Goal: Use online tool/utility: Utilize a website feature to perform a specific function

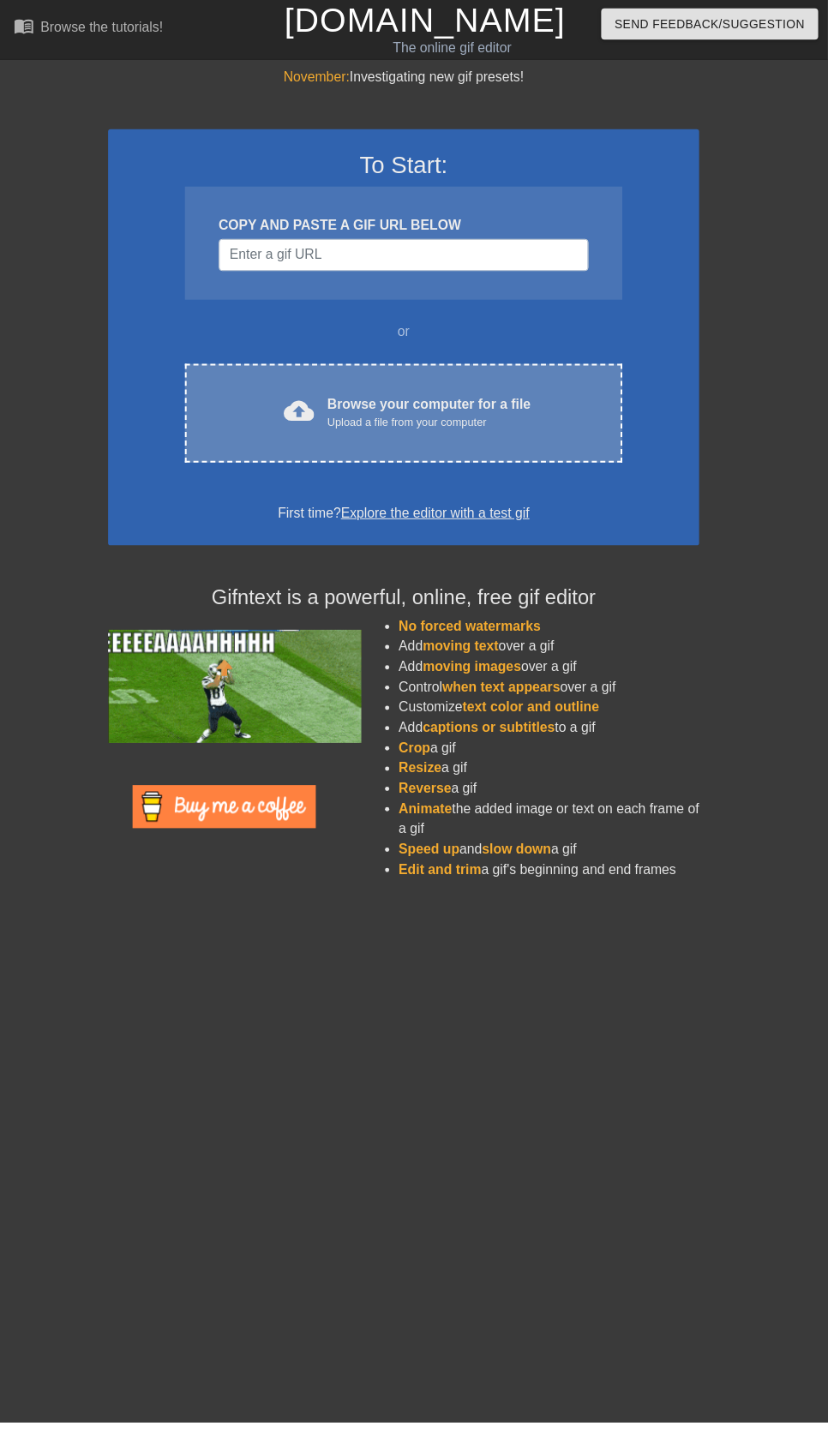
click at [564, 402] on div "cloud_upload Browse your computer for a file Upload a file from your computer" at bounding box center [409, 420] width 372 height 39
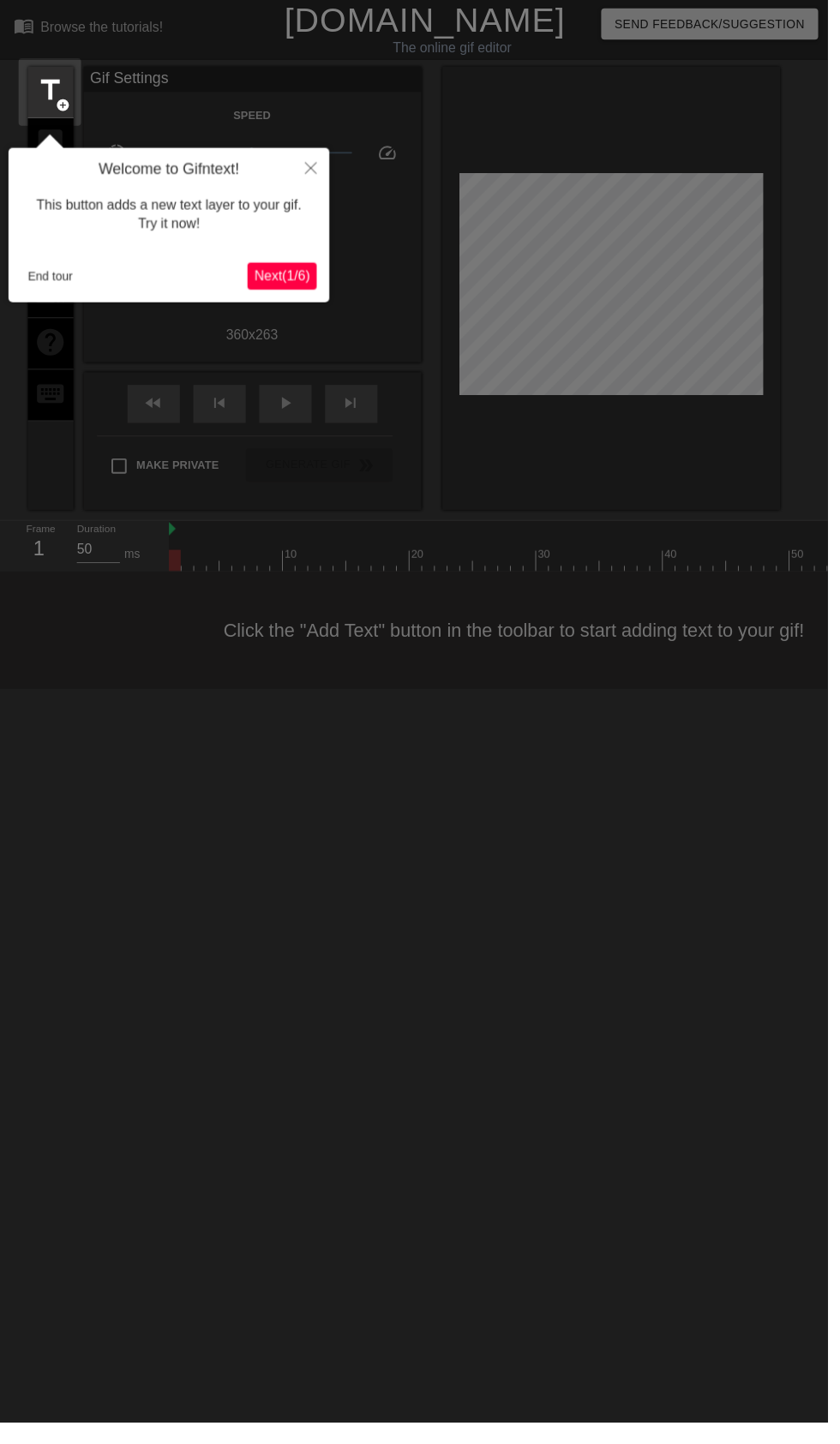
click at [259, 180] on h4 "Welcome to Gifntext!" at bounding box center [171, 172] width 300 height 19
click at [313, 180] on button "Close" at bounding box center [315, 170] width 38 height 39
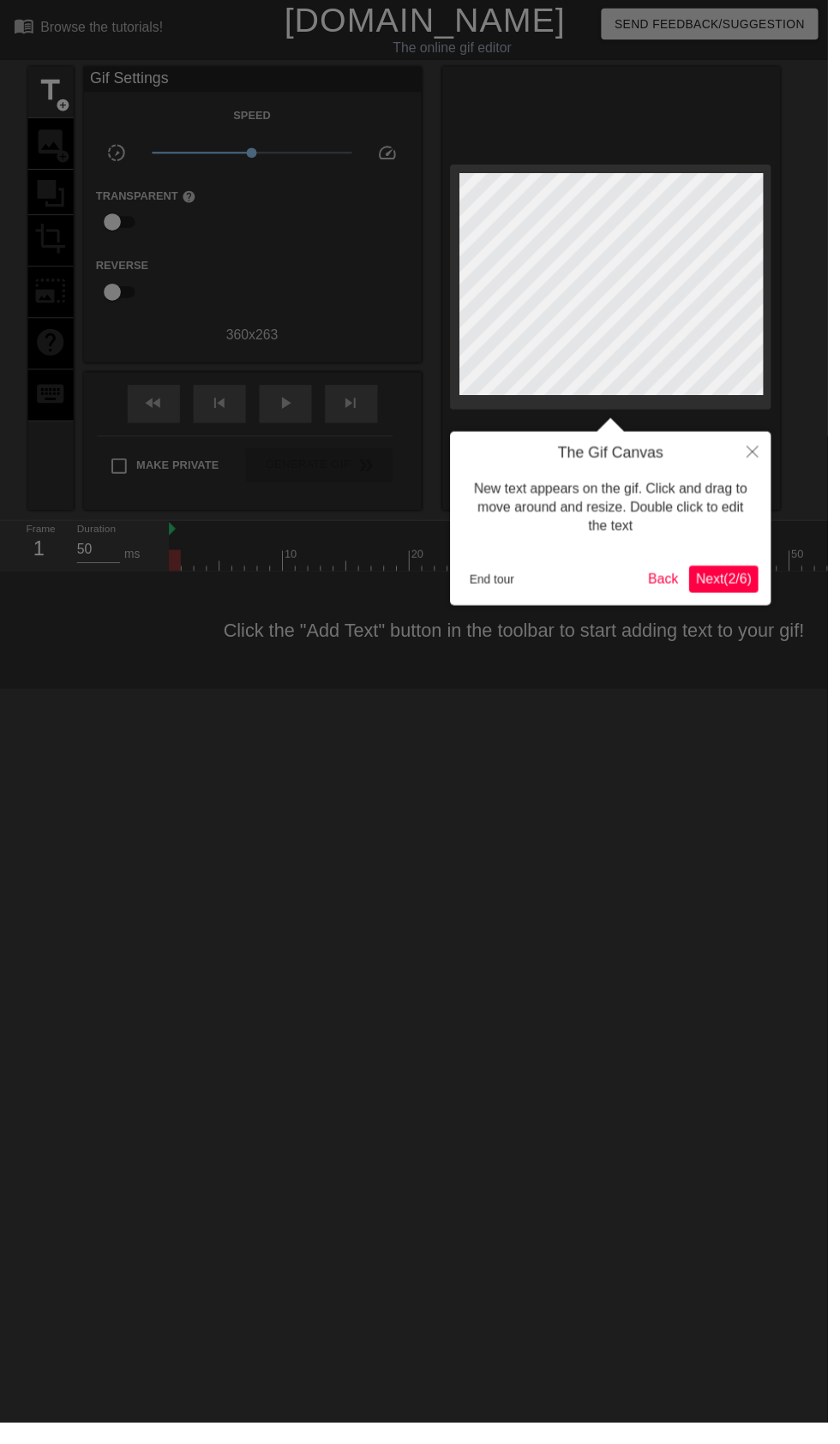
click at [85, 301] on div at bounding box center [420, 733] width 840 height 1466
click at [512, 587] on button "End tour" at bounding box center [499, 587] width 60 height 25
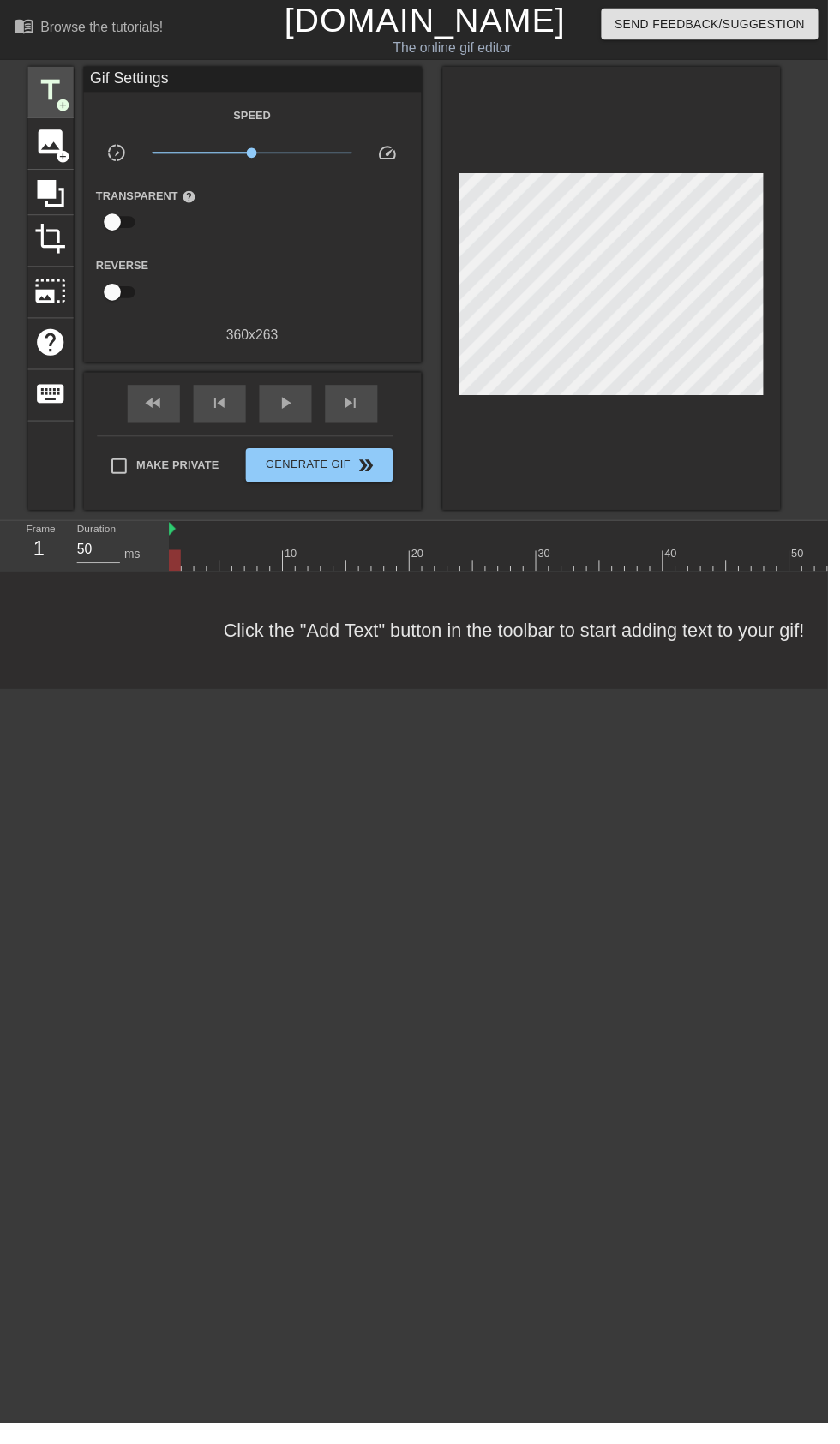
click at [62, 105] on span "add_circle" at bounding box center [63, 106] width 15 height 15
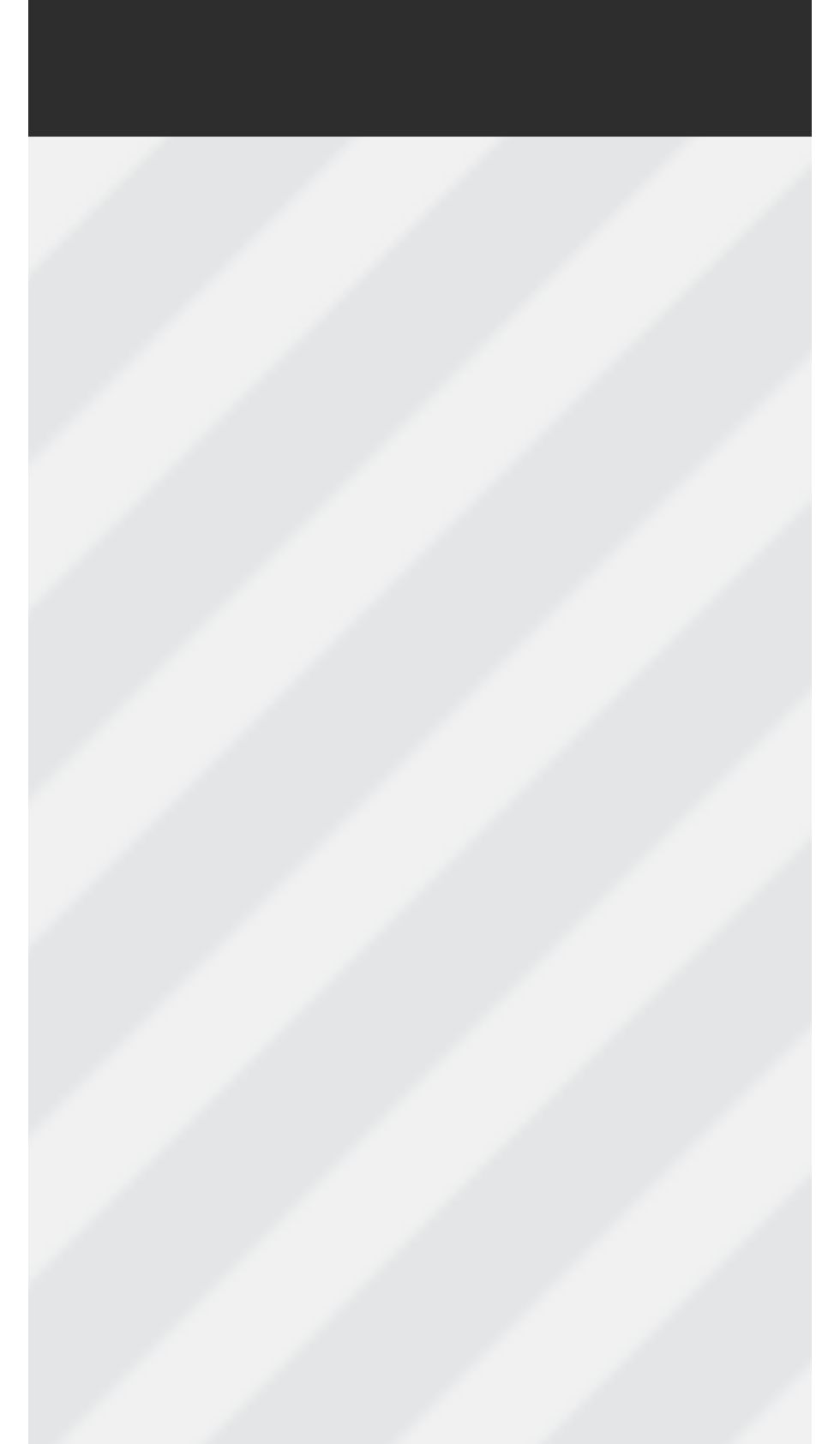
scroll to position [0, 2]
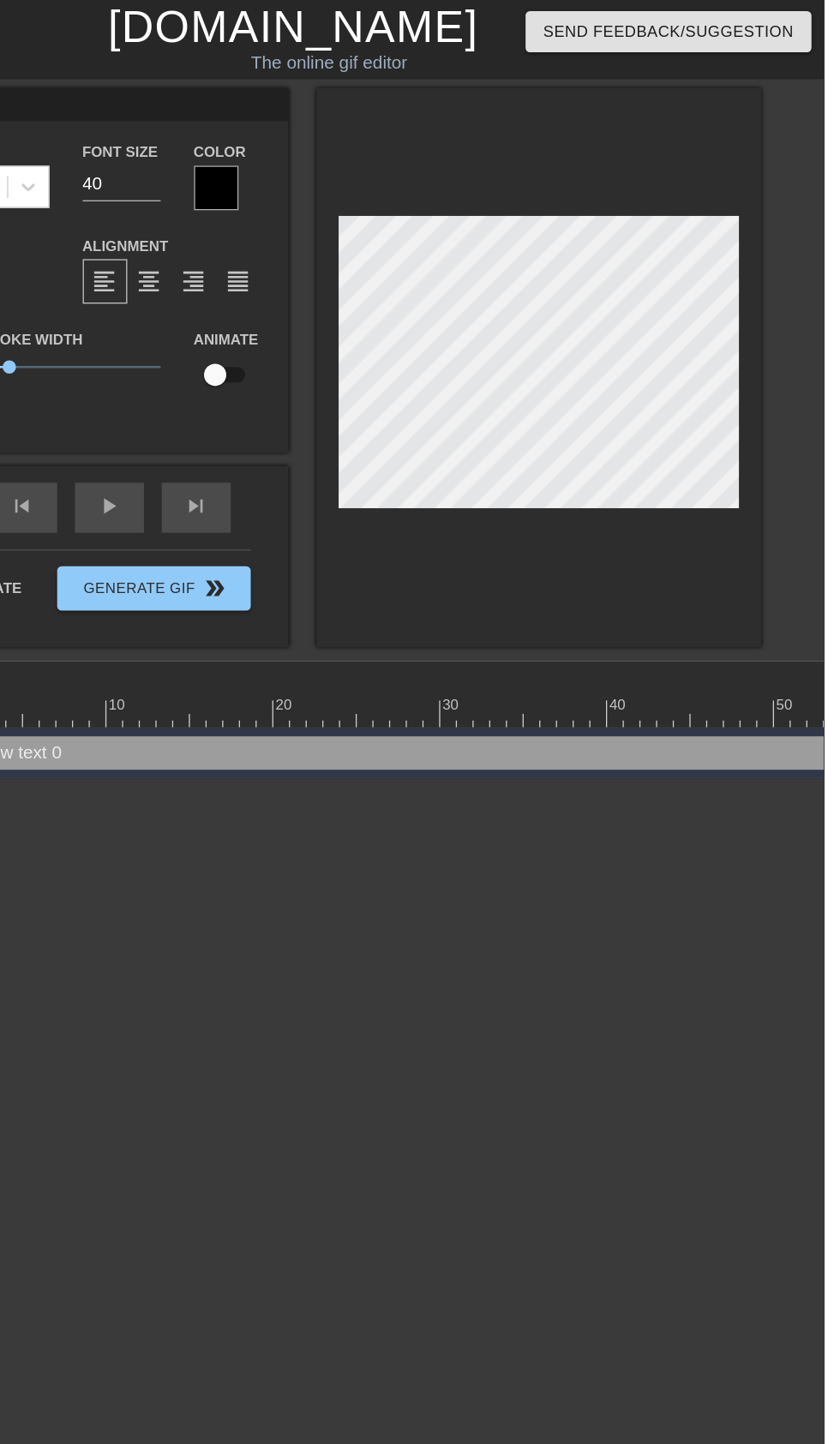
click at [704, 600] on html "menu_book Browse the tutorials! [DOMAIN_NAME] The online gif editor Send Feedba…" at bounding box center [420, 300] width 840 height 600
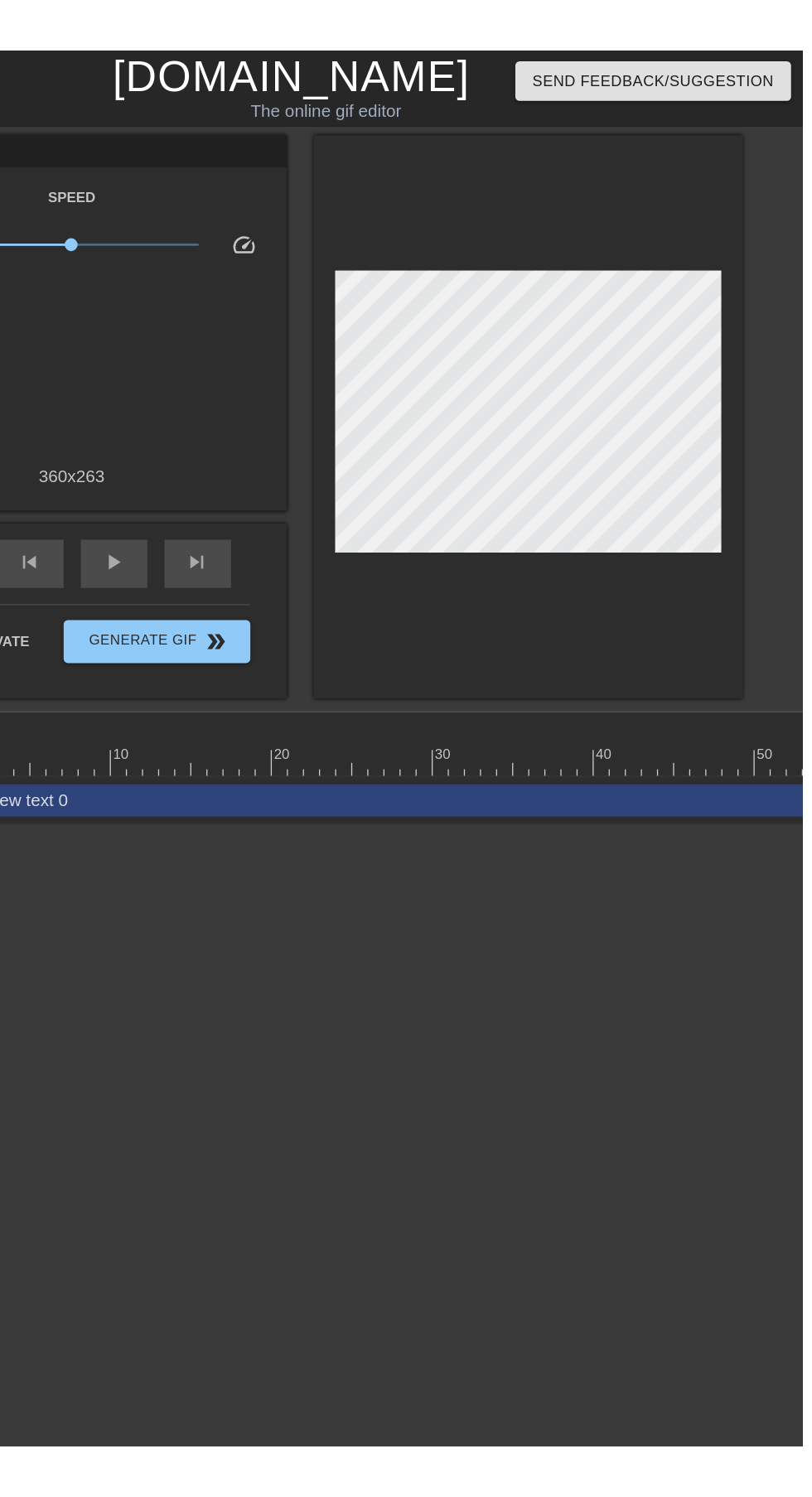
scroll to position [0, 0]
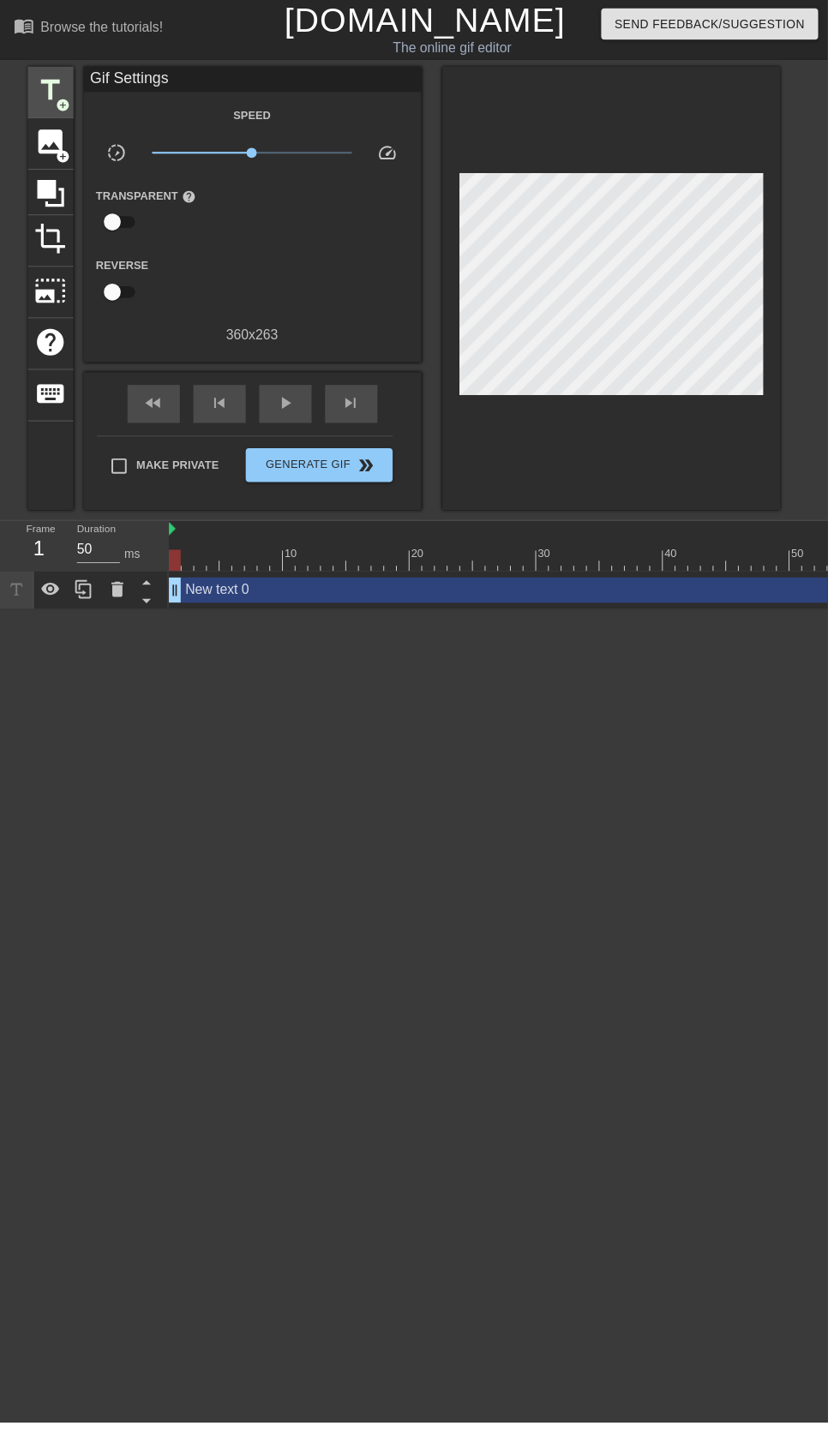
click at [51, 76] on span "title" at bounding box center [51, 91] width 32 height 32
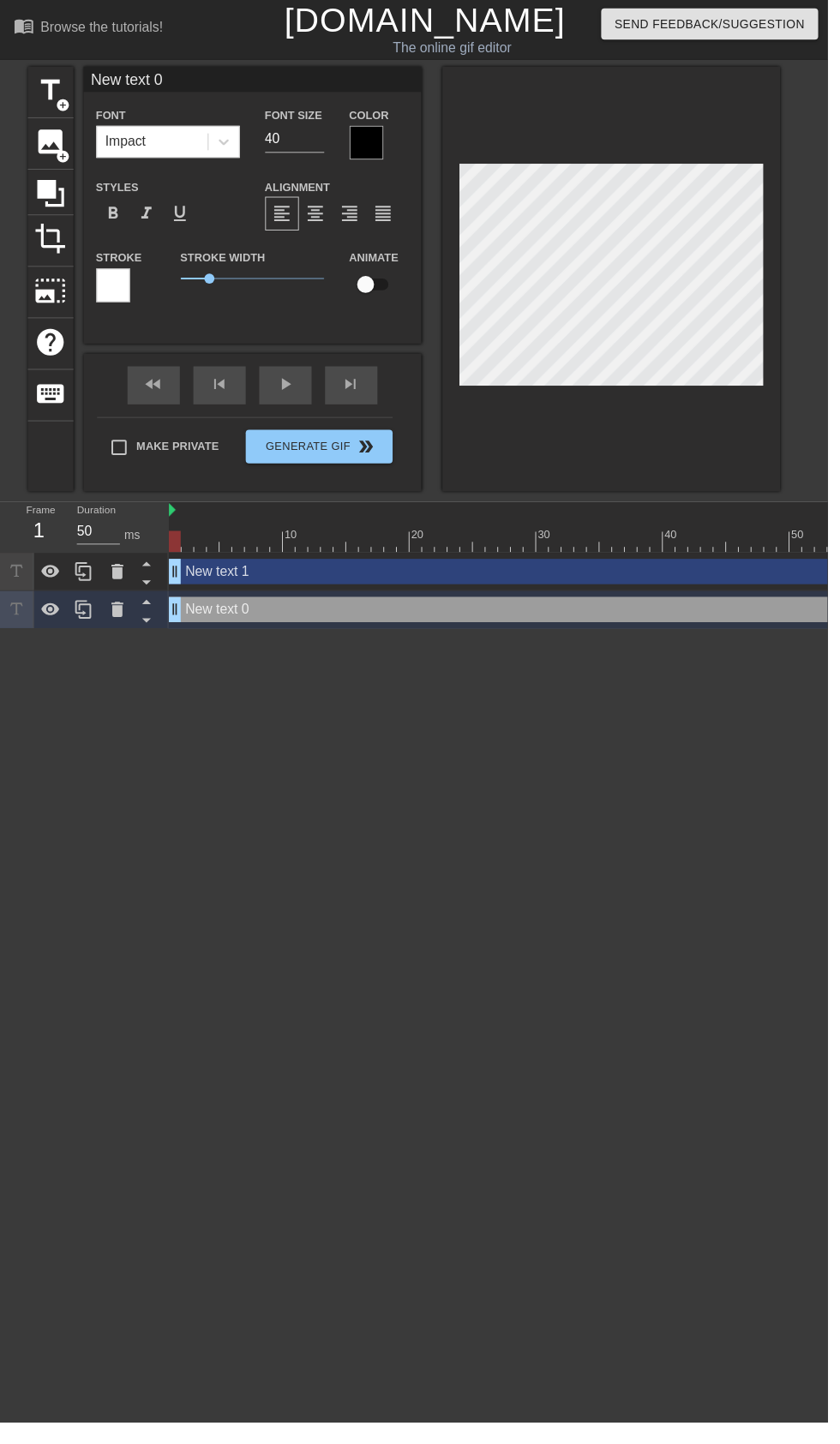
type input "New text 1"
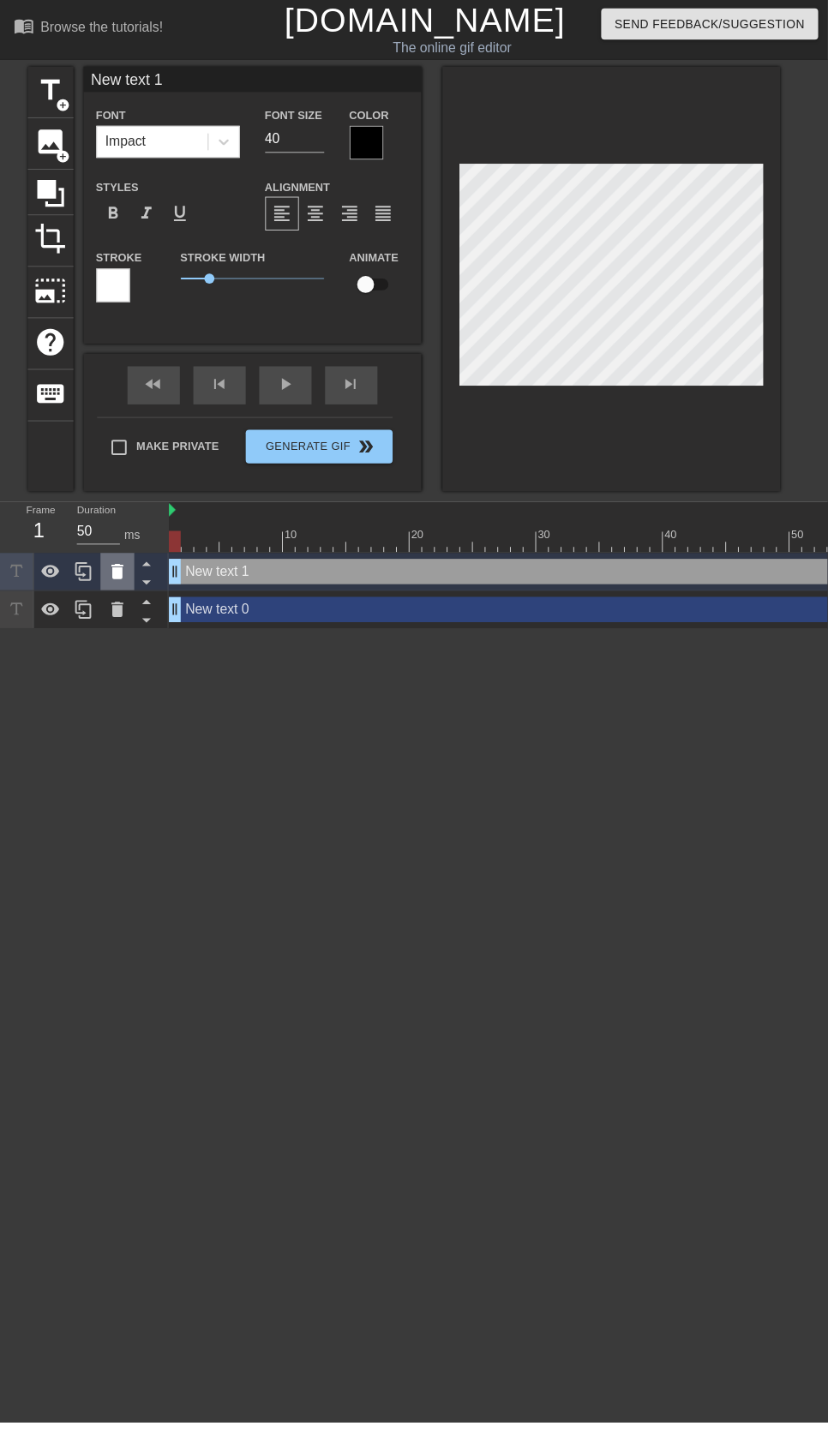
click at [110, 583] on icon at bounding box center [119, 580] width 20 height 20
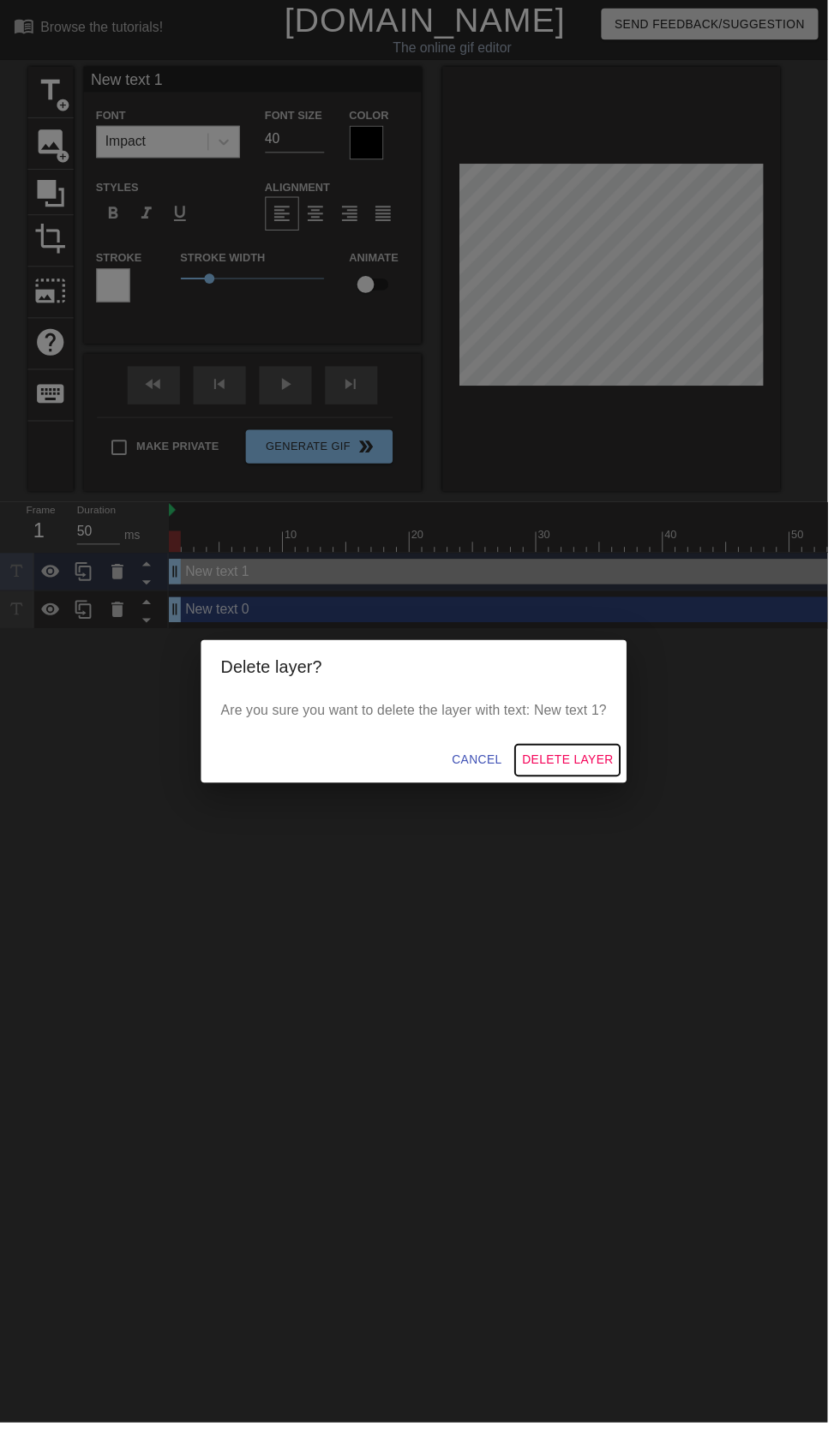
click at [595, 782] on span "Delete Layer" at bounding box center [576, 772] width 93 height 21
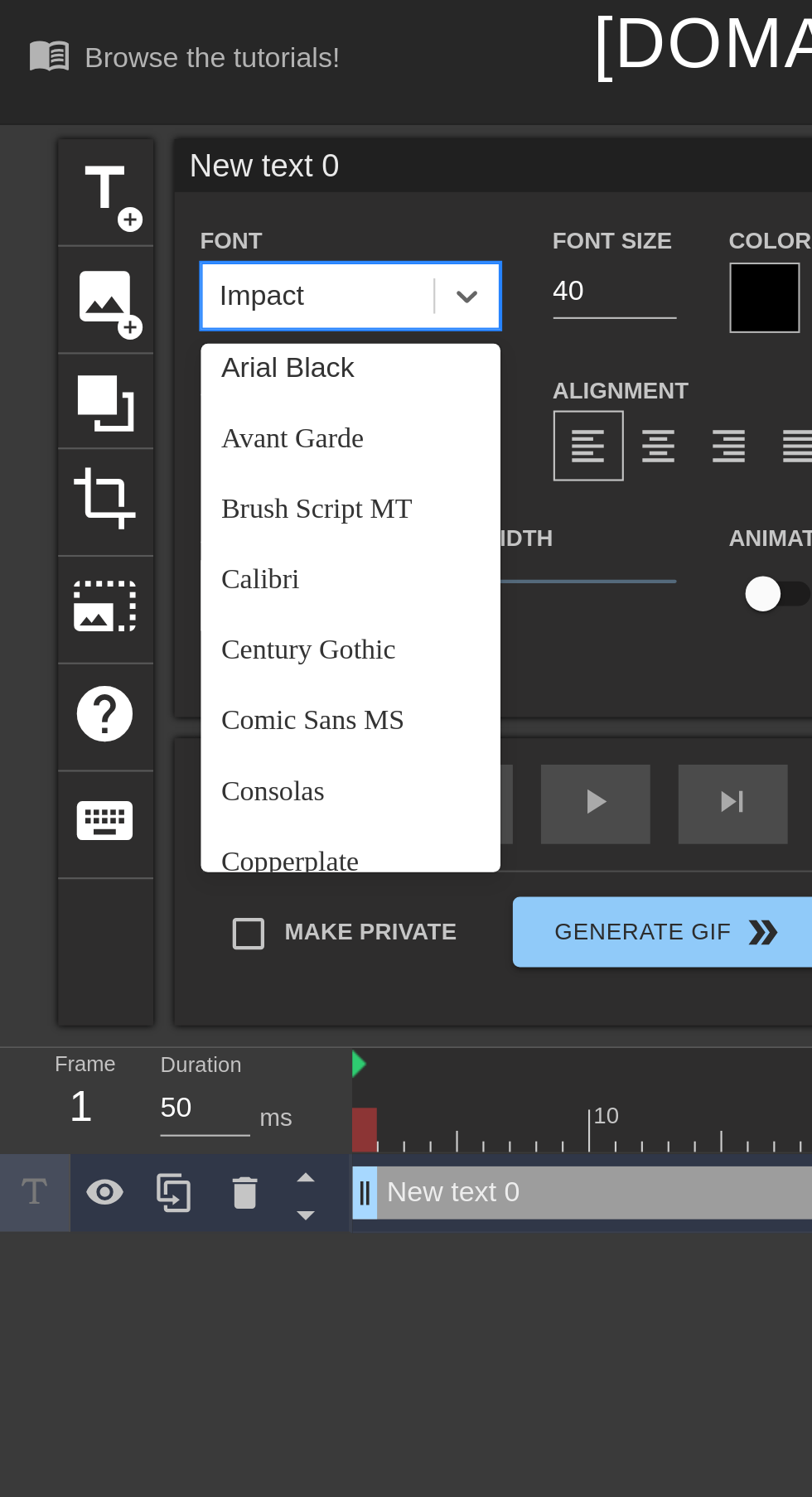
scroll to position [58, 0]
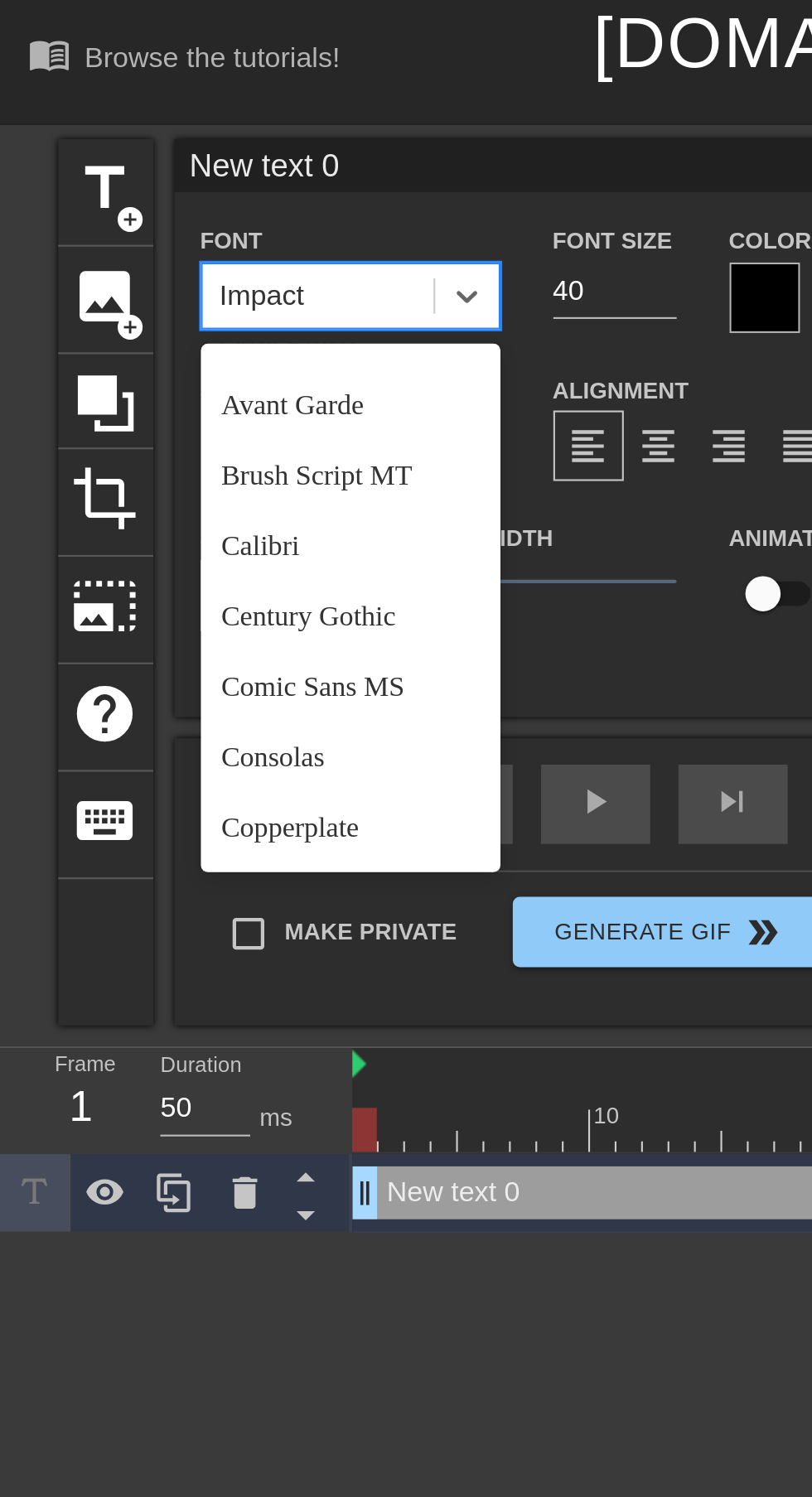
click at [168, 329] on div "Comic Sans MS" at bounding box center [164, 323] width 141 height 33
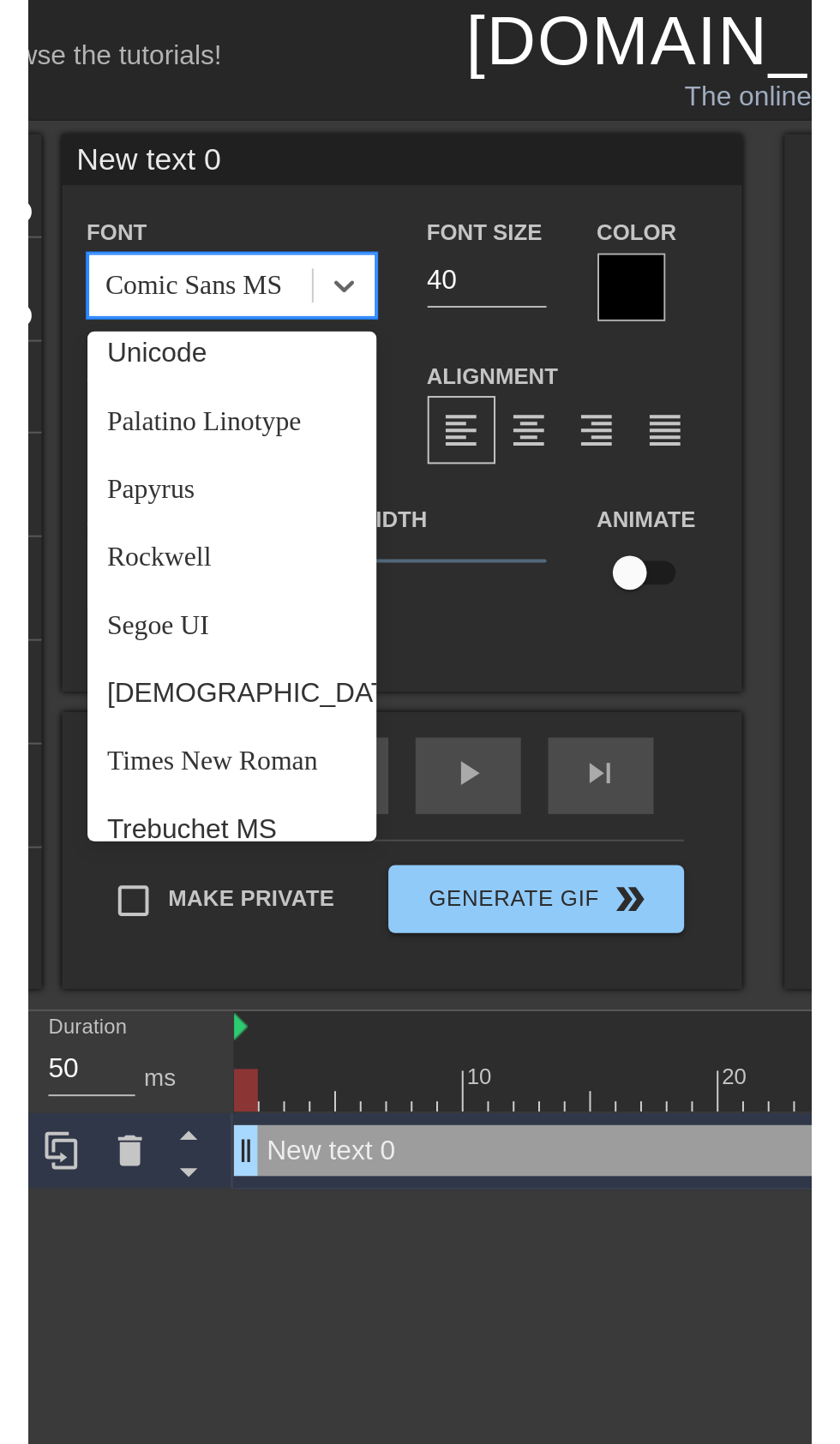
scroll to position [592, 0]
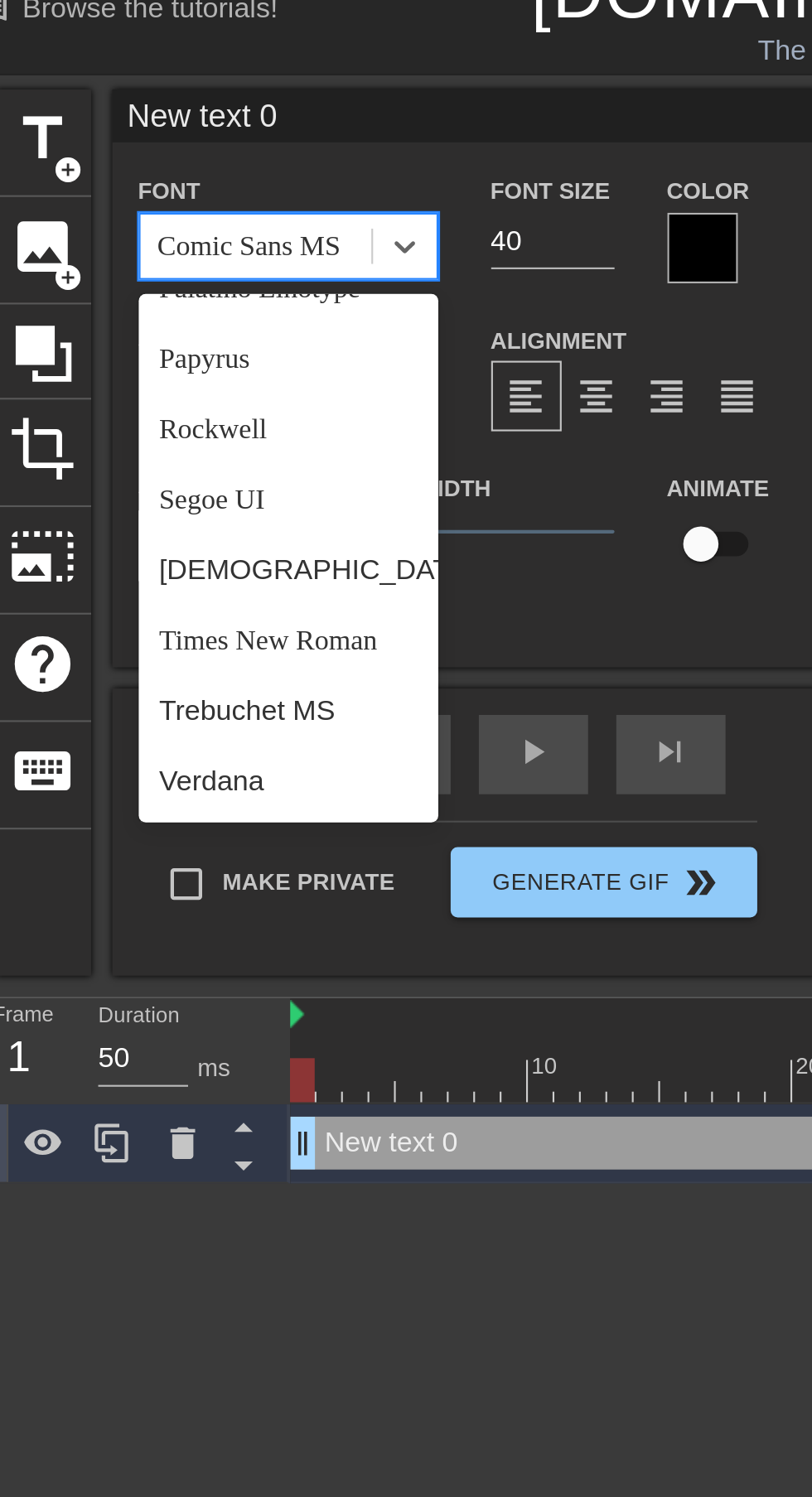
click at [140, 374] on div "Verdana" at bounding box center [164, 391] width 141 height 33
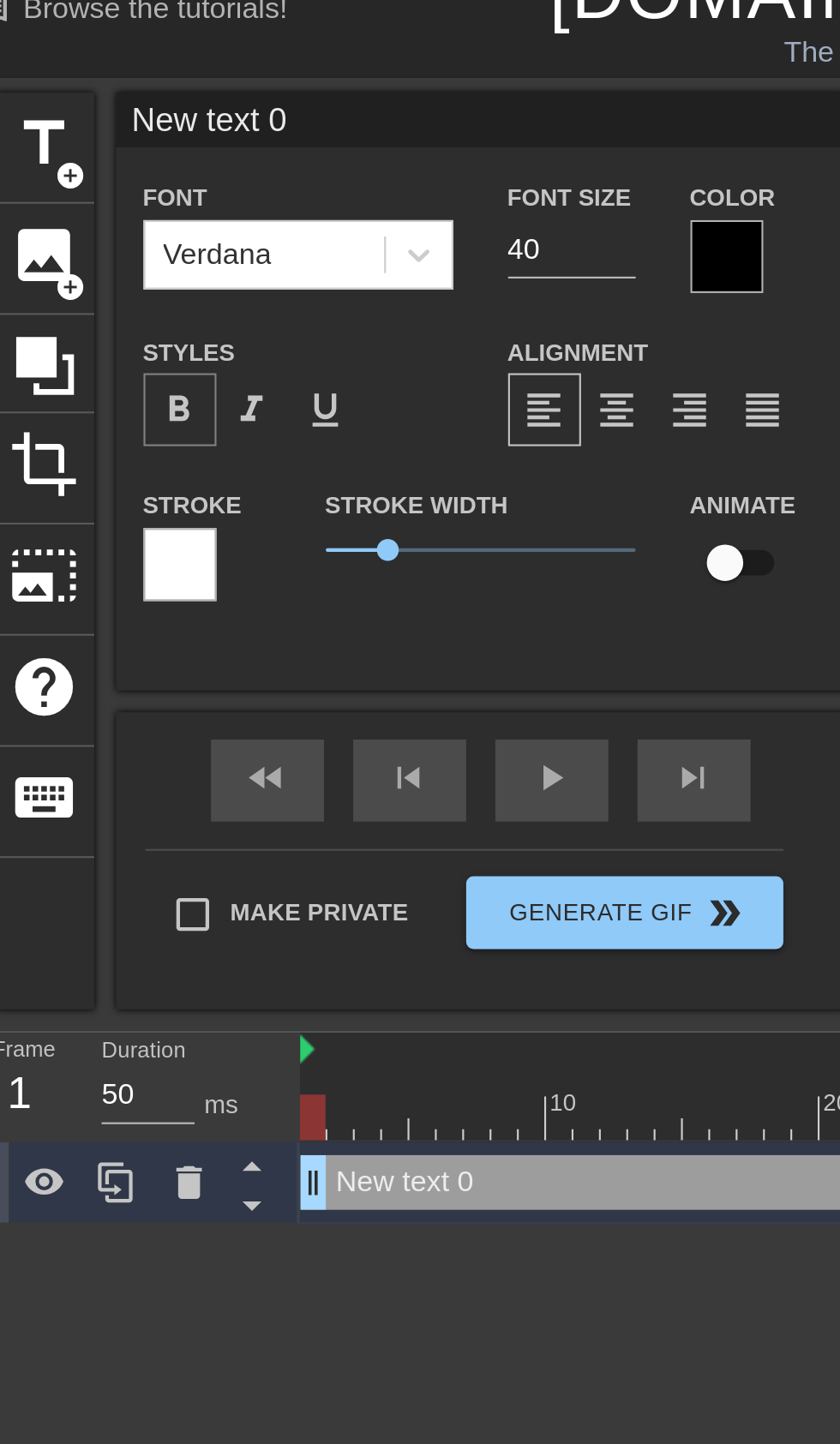
click at [101, 218] on div "format_bold" at bounding box center [114, 217] width 34 height 34
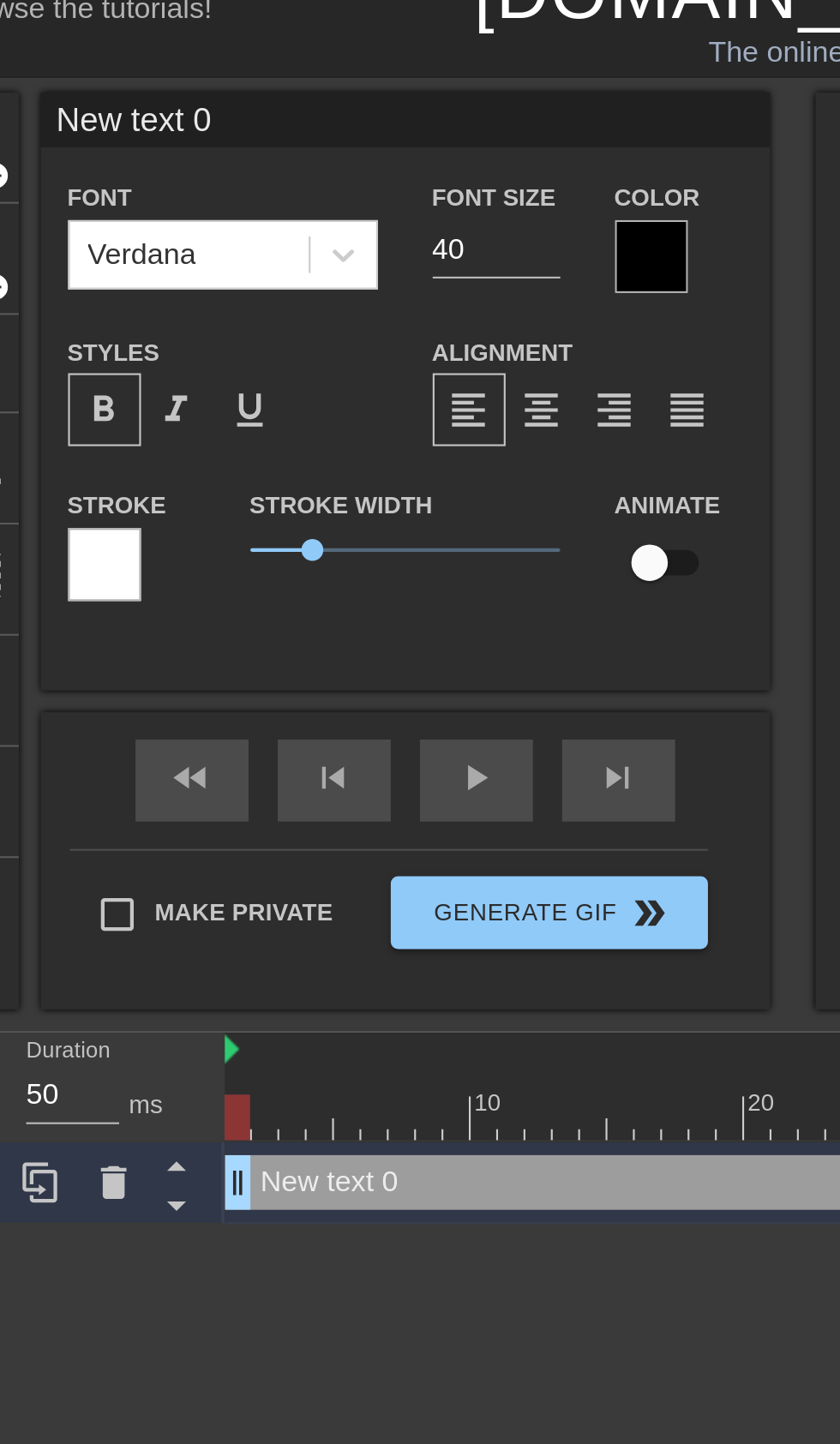
click at [369, 140] on div at bounding box center [372, 144] width 34 height 34
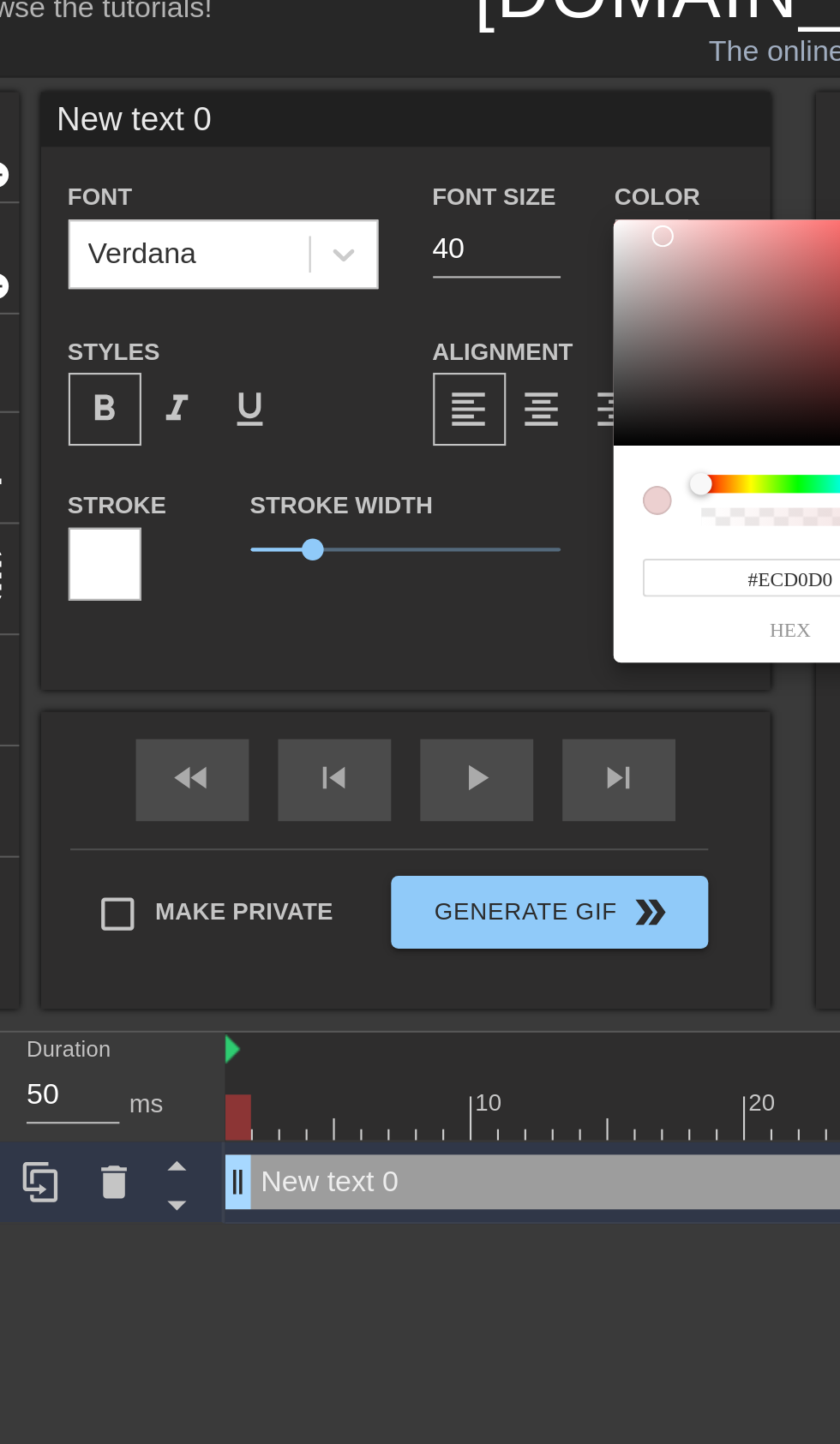
click at [377, 135] on div at bounding box center [377, 135] width 11 height 11
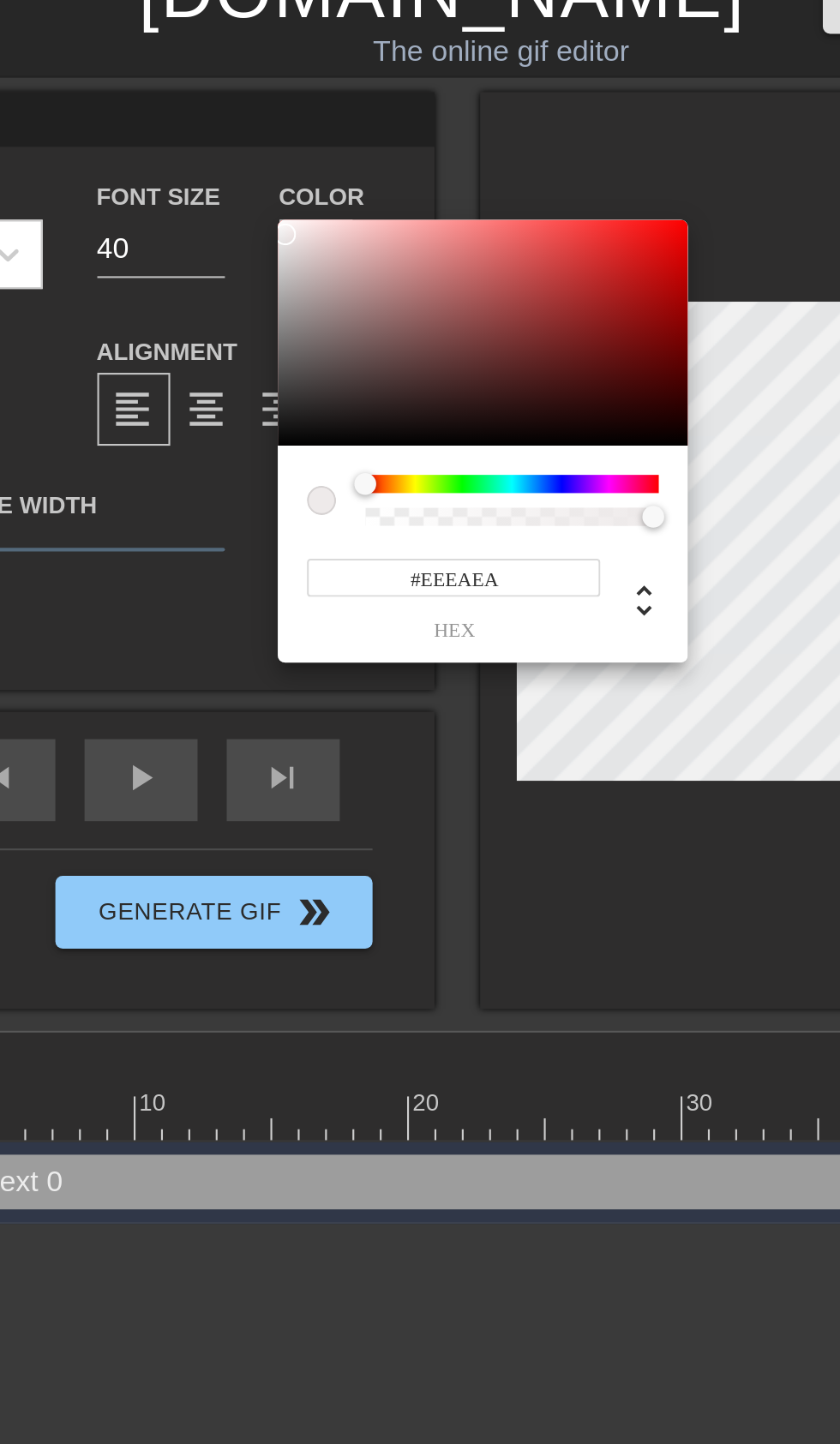
click at [357, 135] on div at bounding box center [357, 135] width 11 height 11
type input "#EFEBEB"
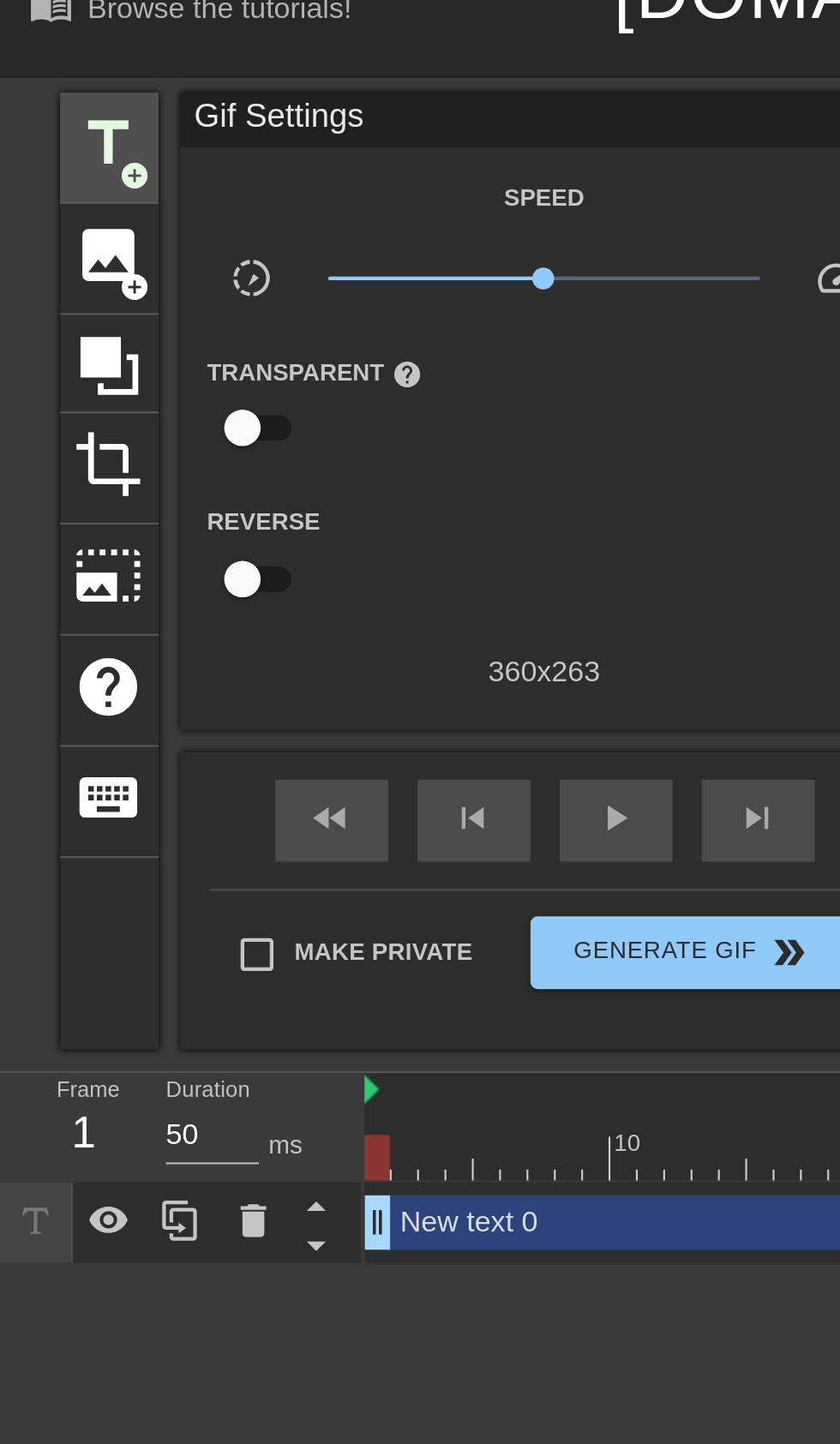
click at [53, 84] on span "title" at bounding box center [51, 91] width 32 height 32
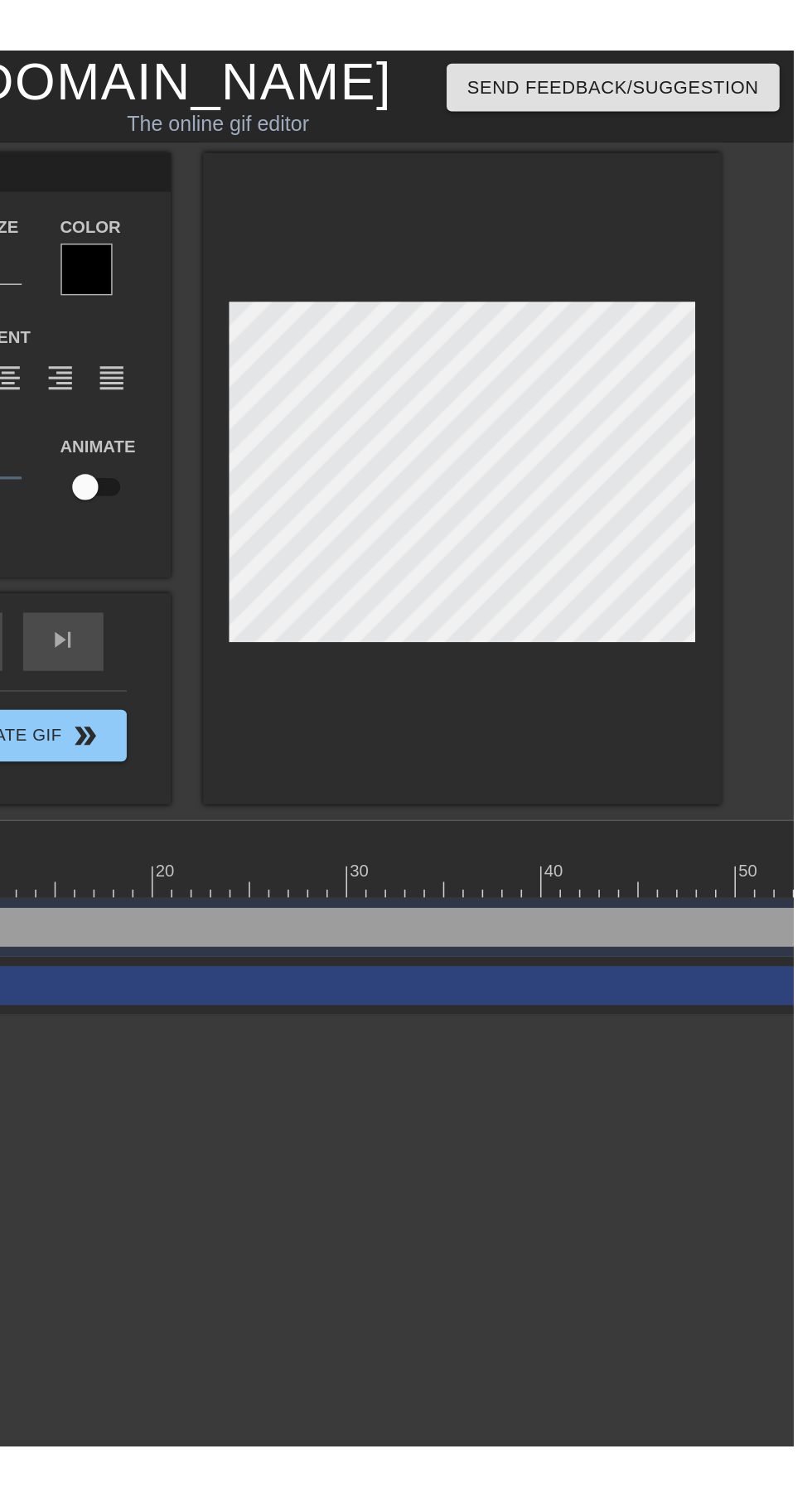
scroll to position [0, 0]
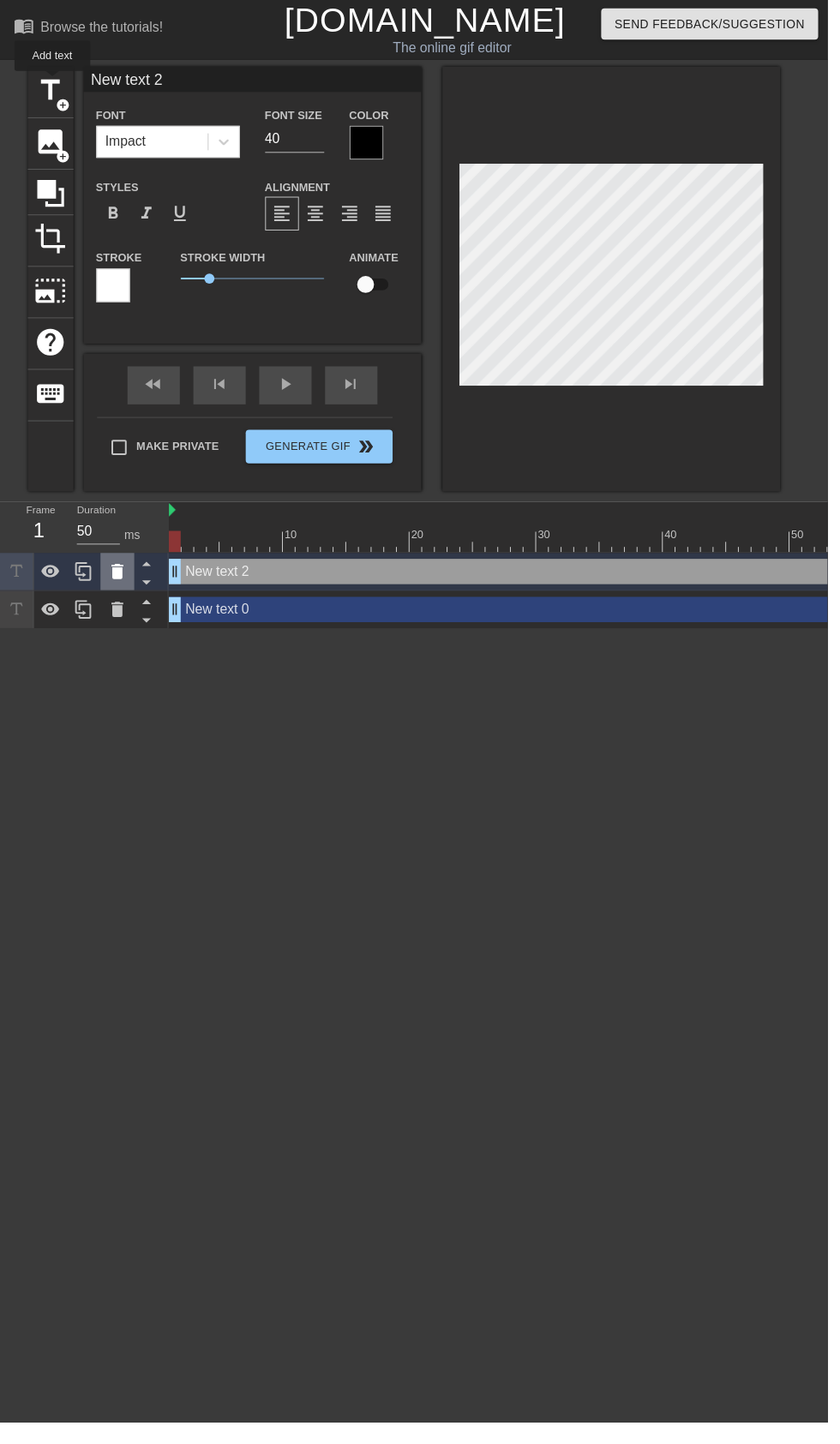
click at [116, 577] on icon at bounding box center [119, 581] width 12 height 16
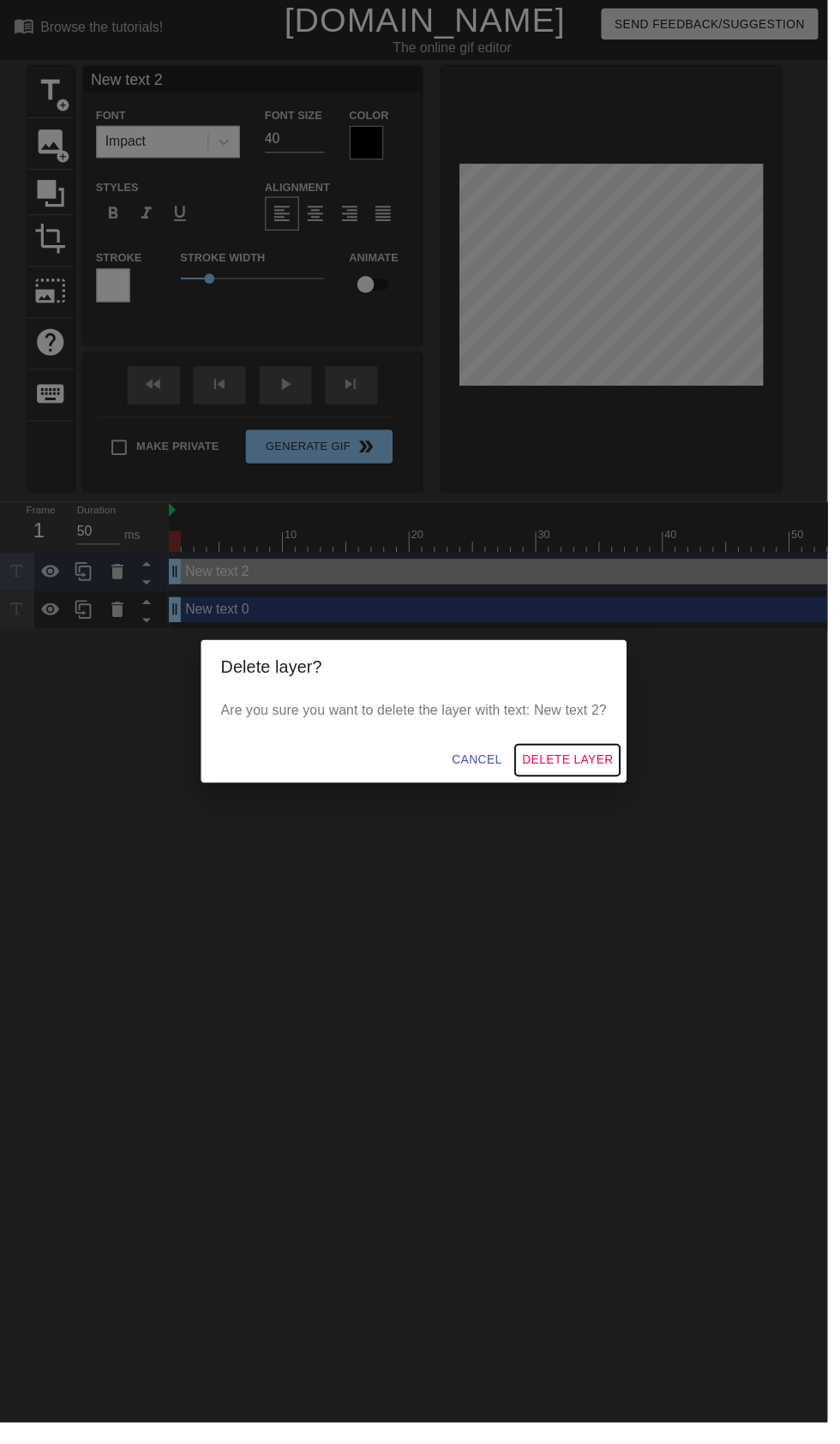
click at [620, 773] on span "Delete Layer" at bounding box center [576, 772] width 93 height 21
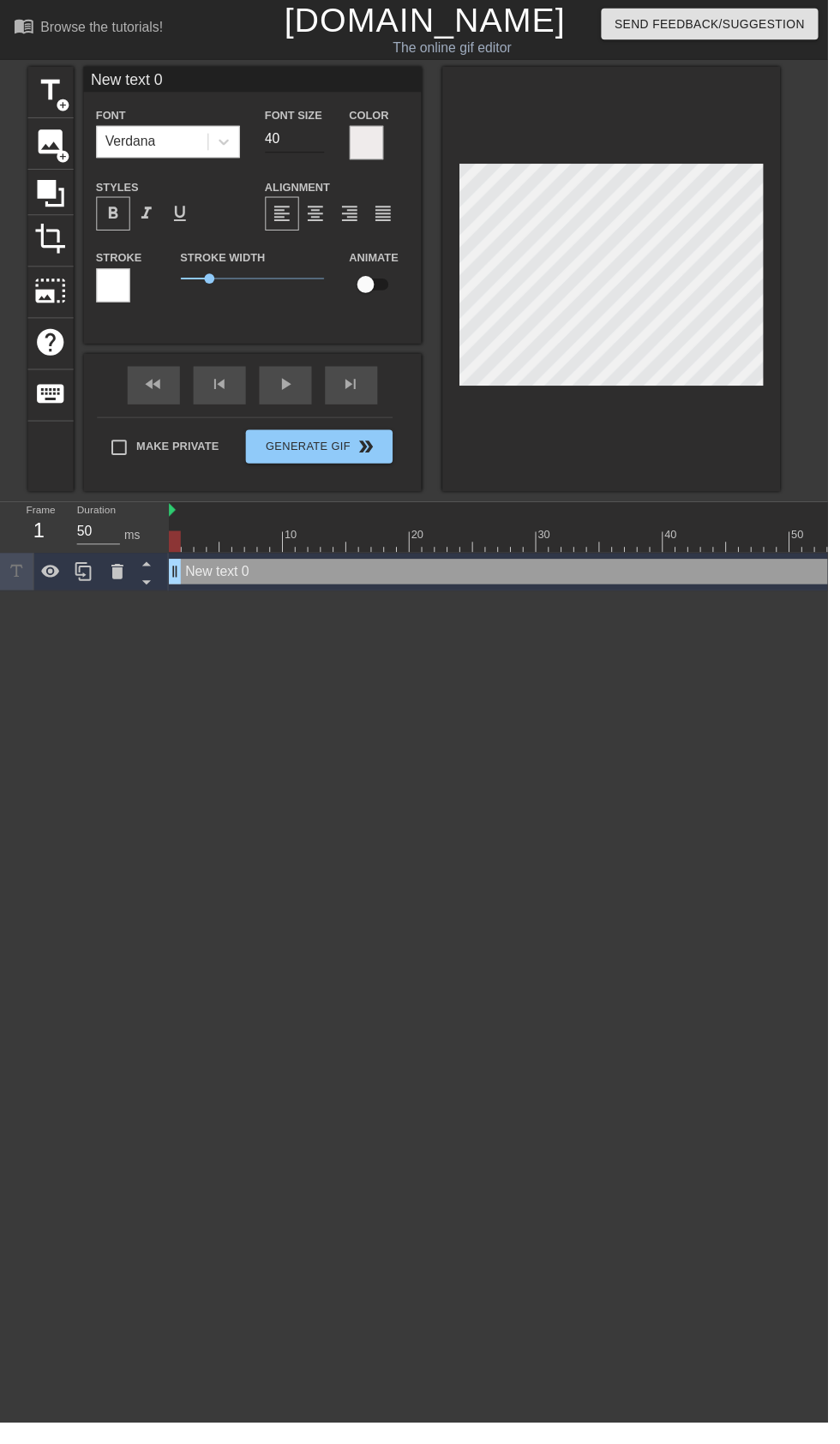
click at [313, 140] on input "40" at bounding box center [299, 141] width 60 height 27
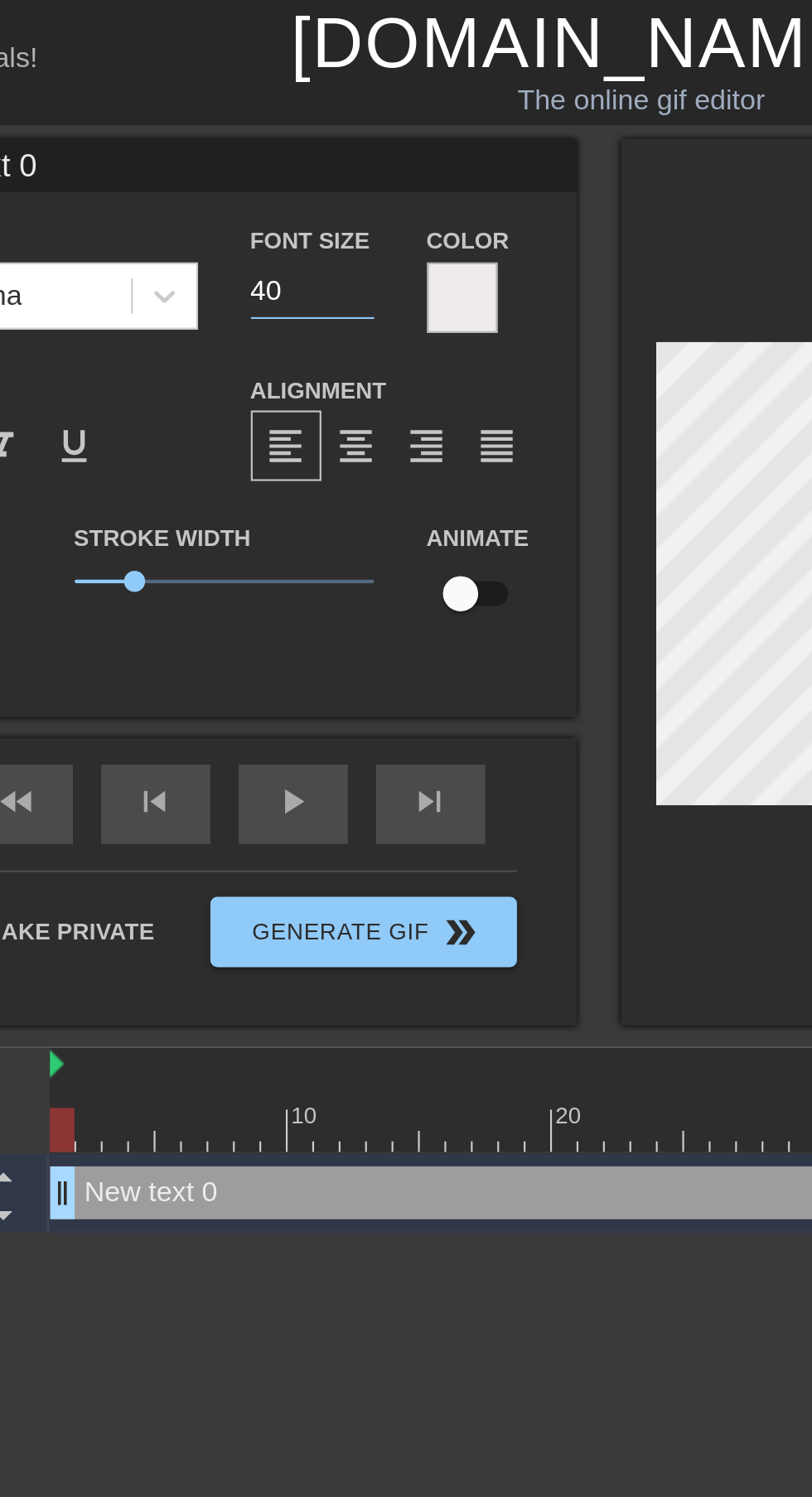
type input "4"
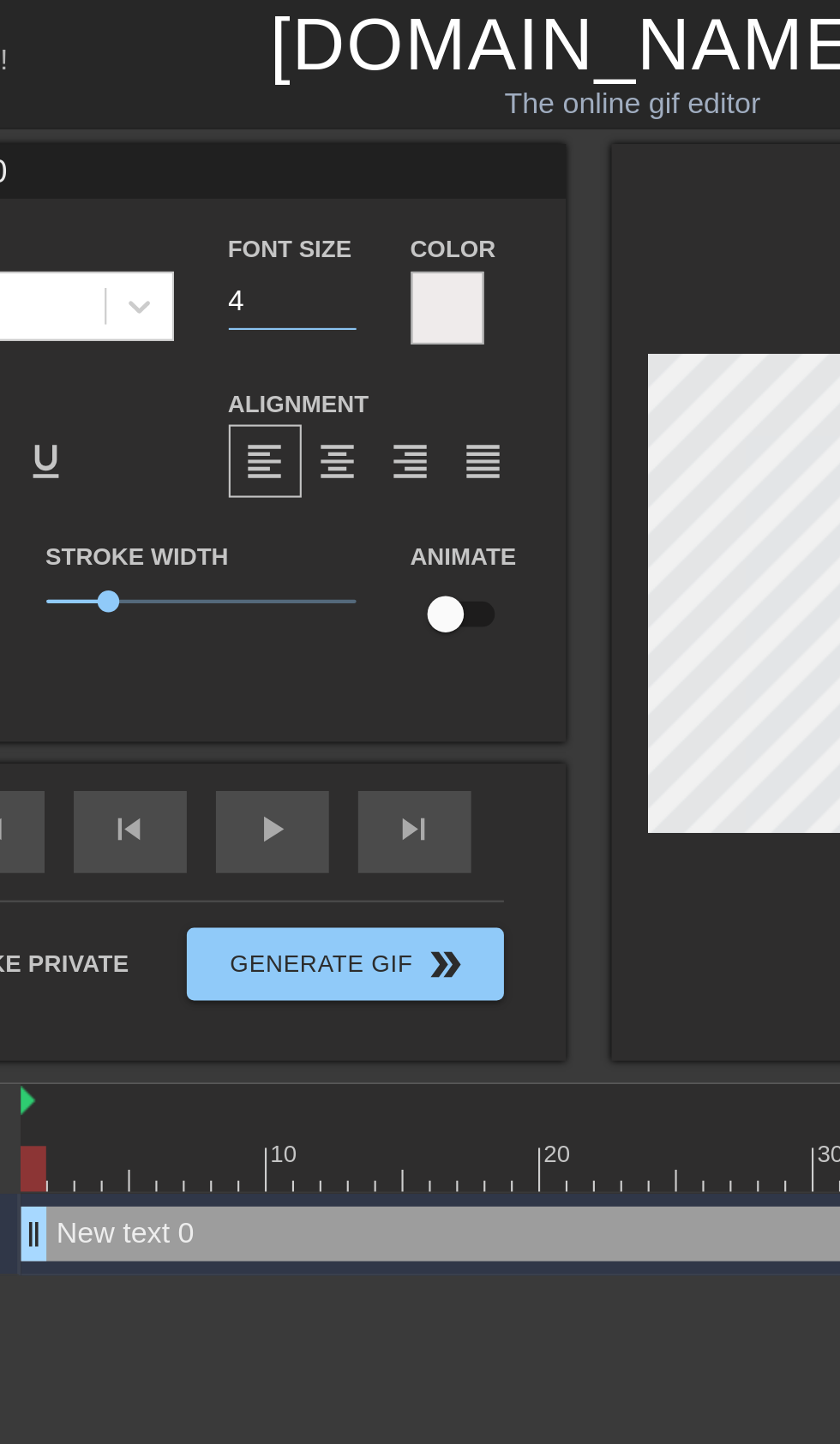
click at [305, 136] on input "4" at bounding box center [299, 141] width 60 height 27
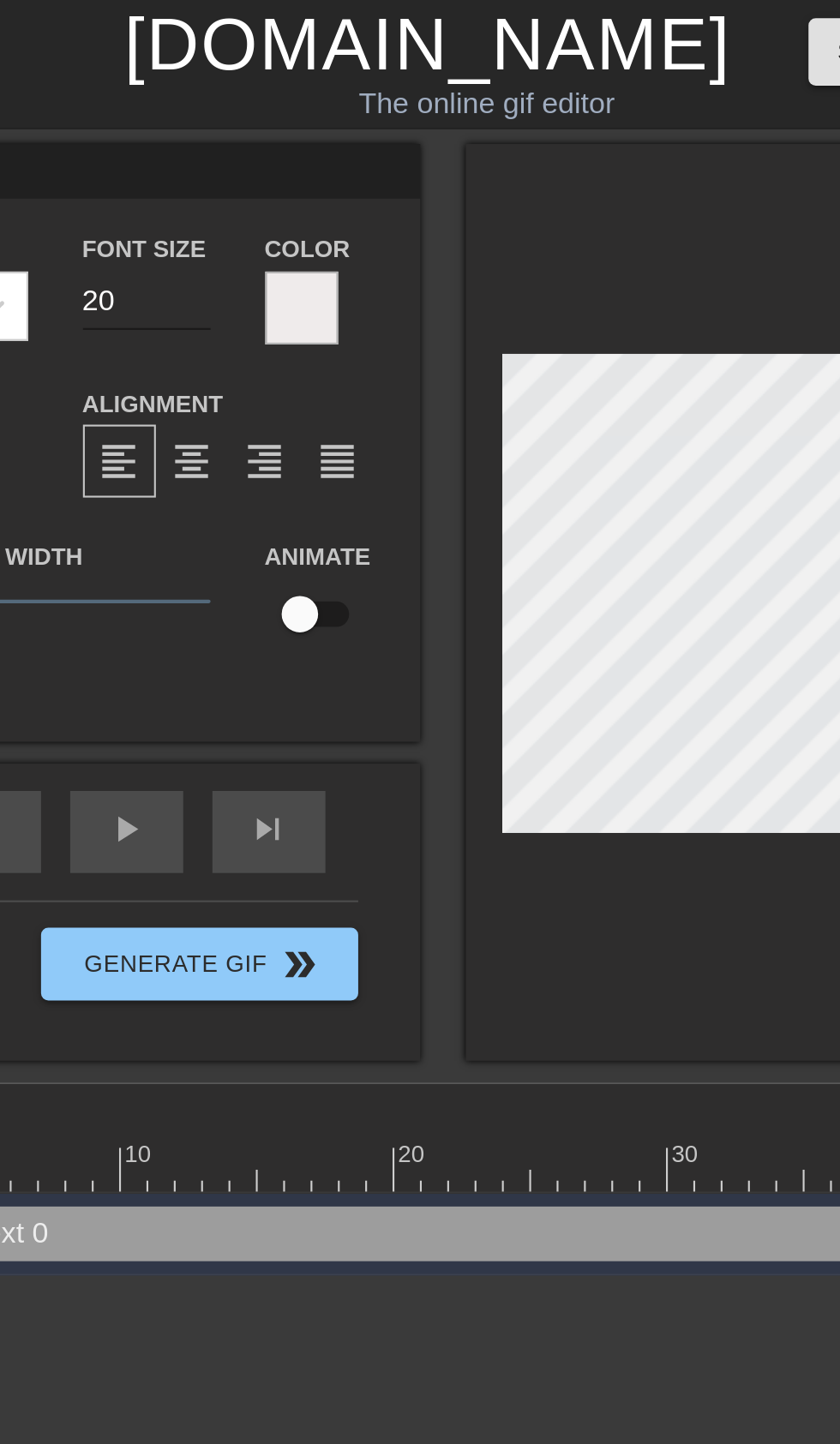
click at [322, 129] on input "20" at bounding box center [299, 141] width 60 height 27
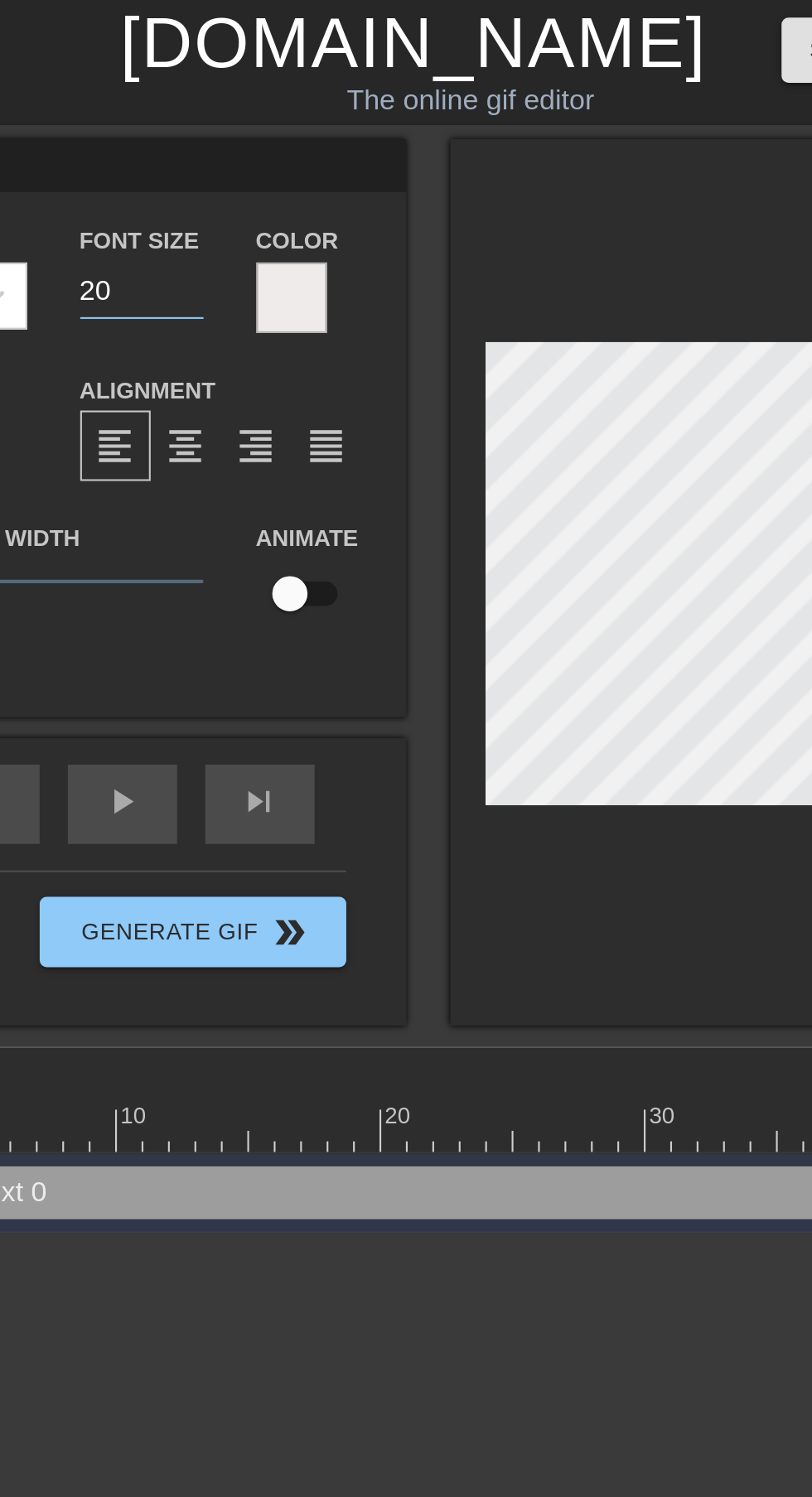
click at [303, 136] on input "20" at bounding box center [289, 137] width 58 height 26
type input "2"
type input "30"
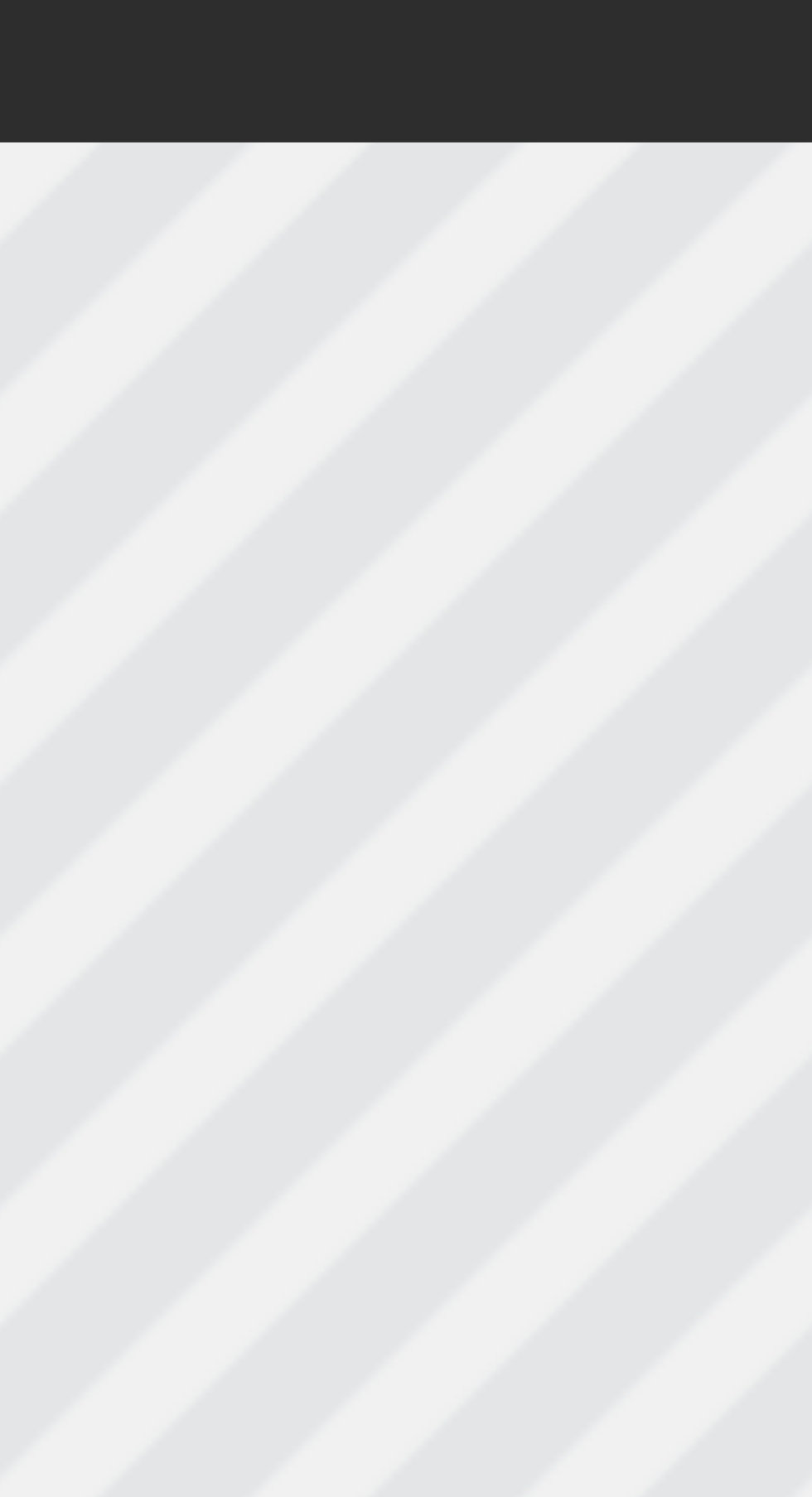
scroll to position [0, 2]
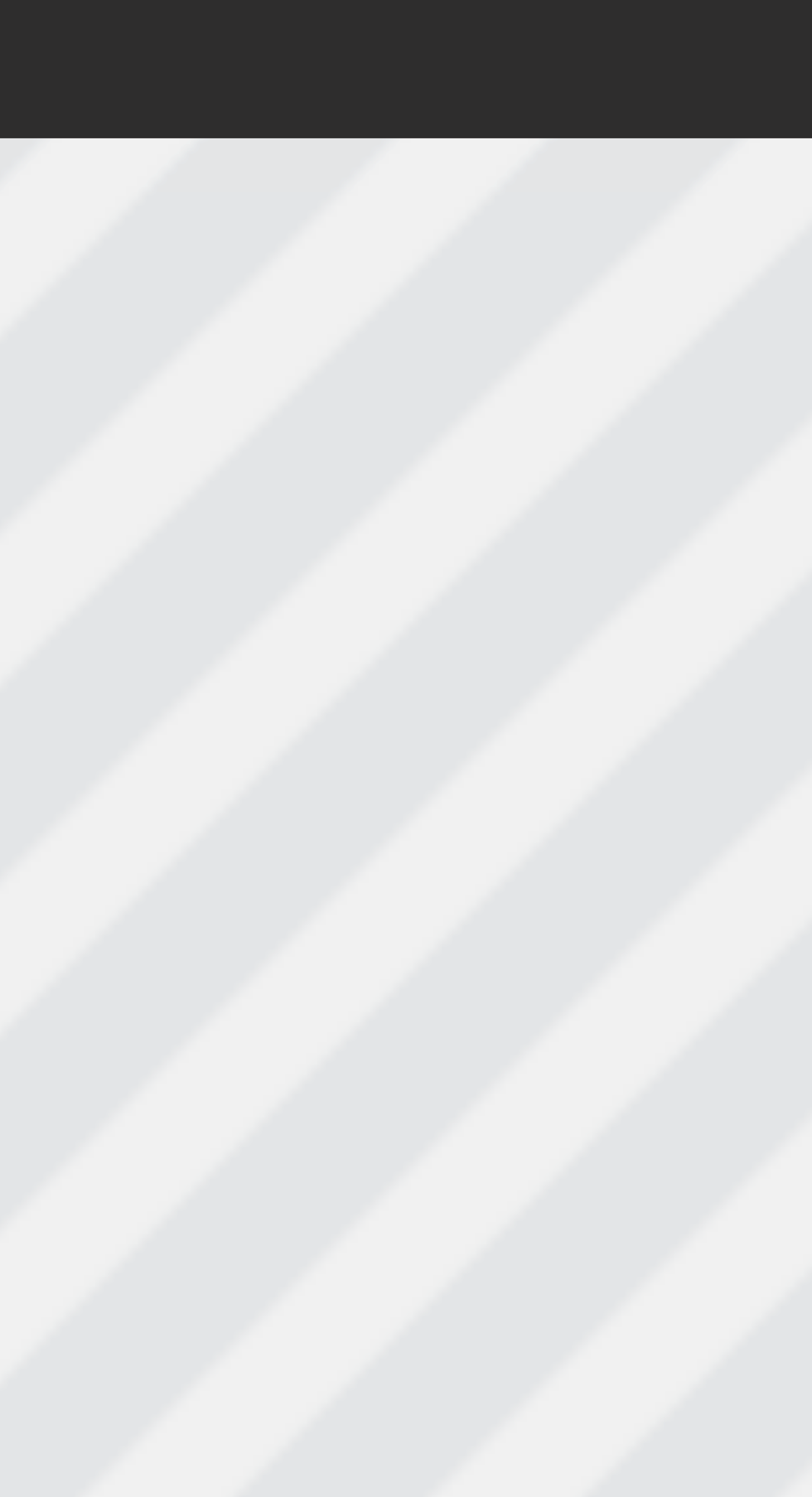
type textarea "New text"
type input "New text"
type textarea "New text"
type input "New text"
type textarea "New tex"
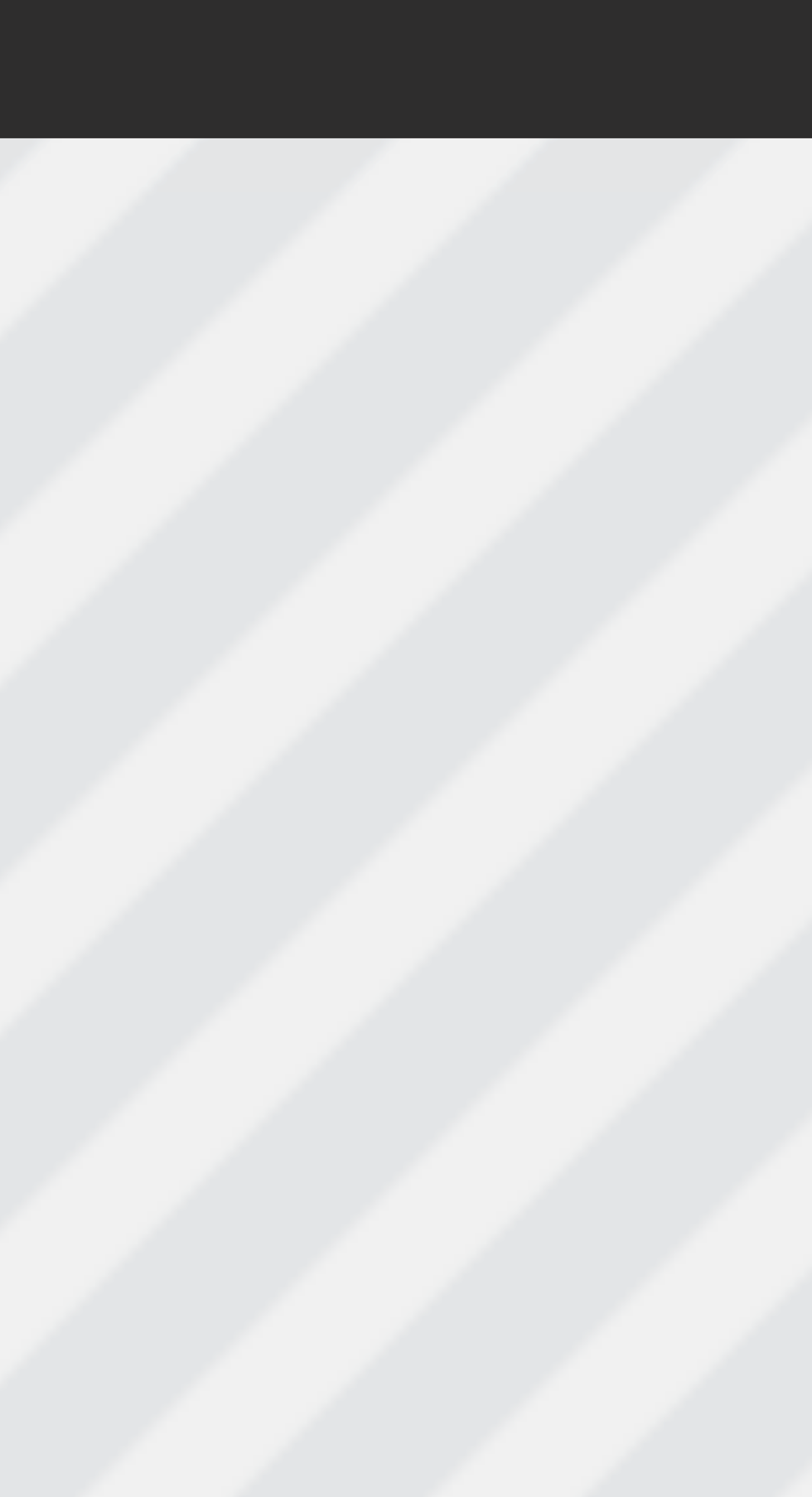
type input "New tex"
type textarea "New te"
type input "New te"
type textarea "New t"
type input "New t"
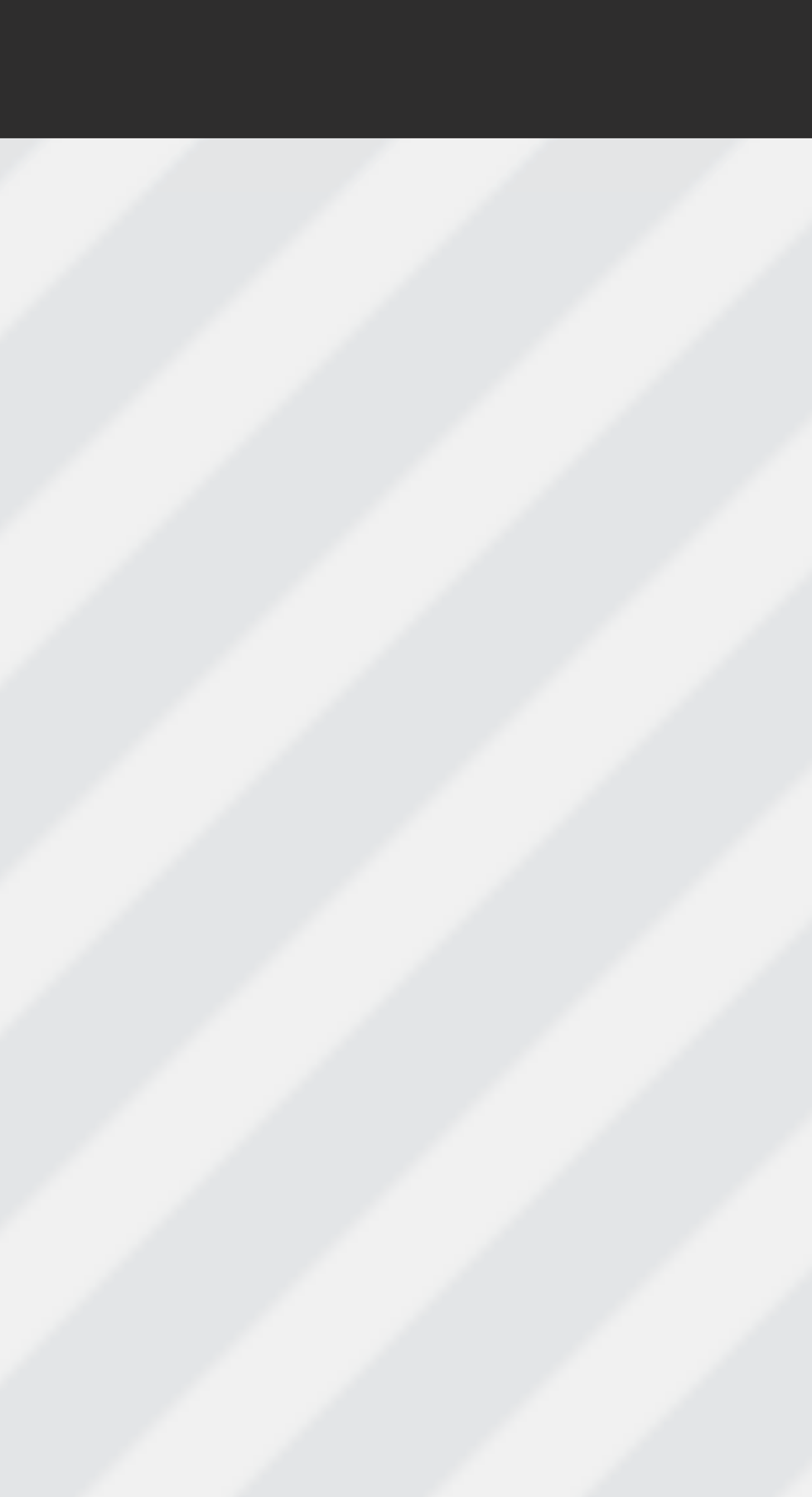
type textarea "New"
type input "New"
type textarea "New"
type input "New"
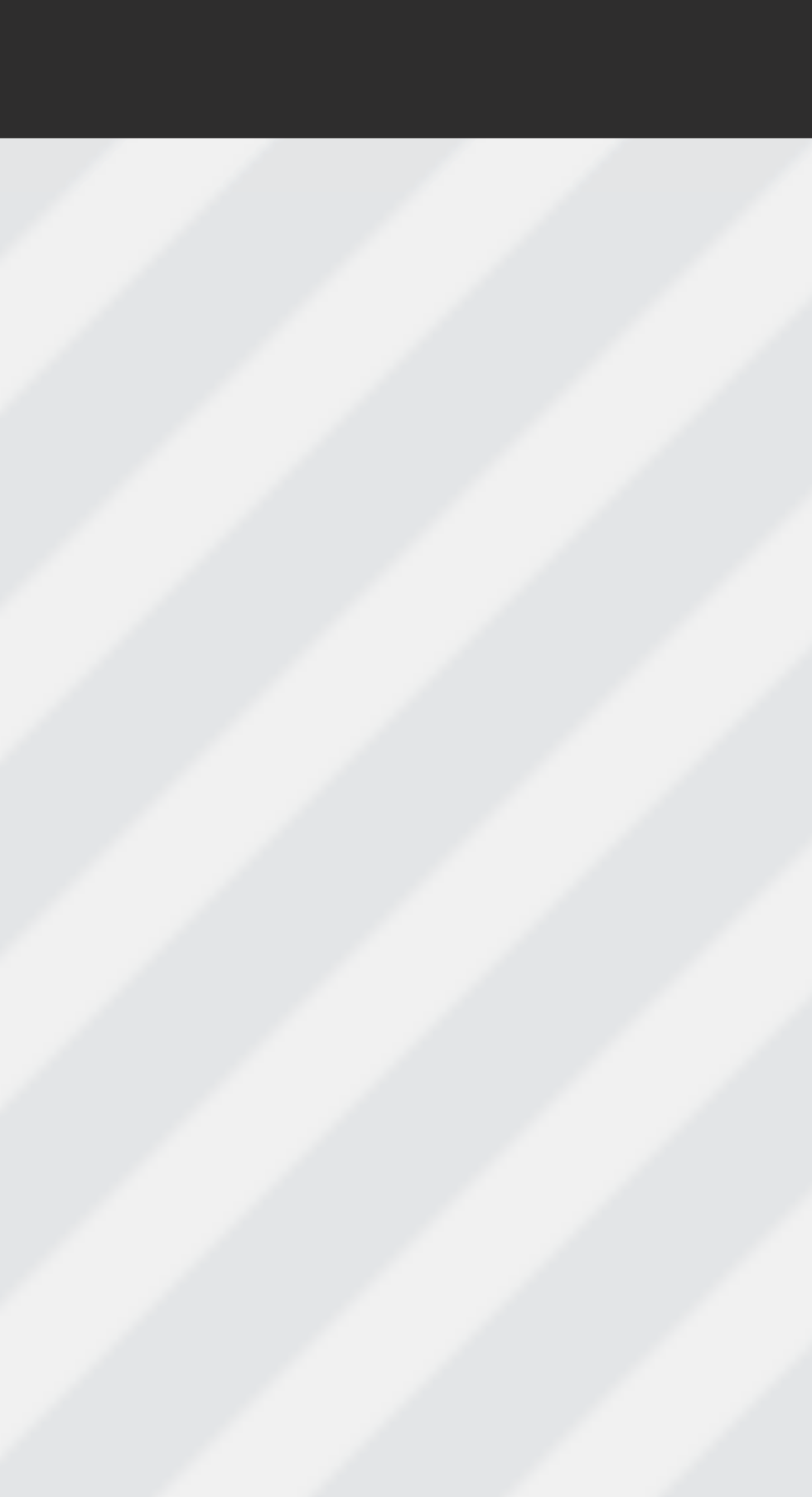
type textarea "Ne"
type input "Ne"
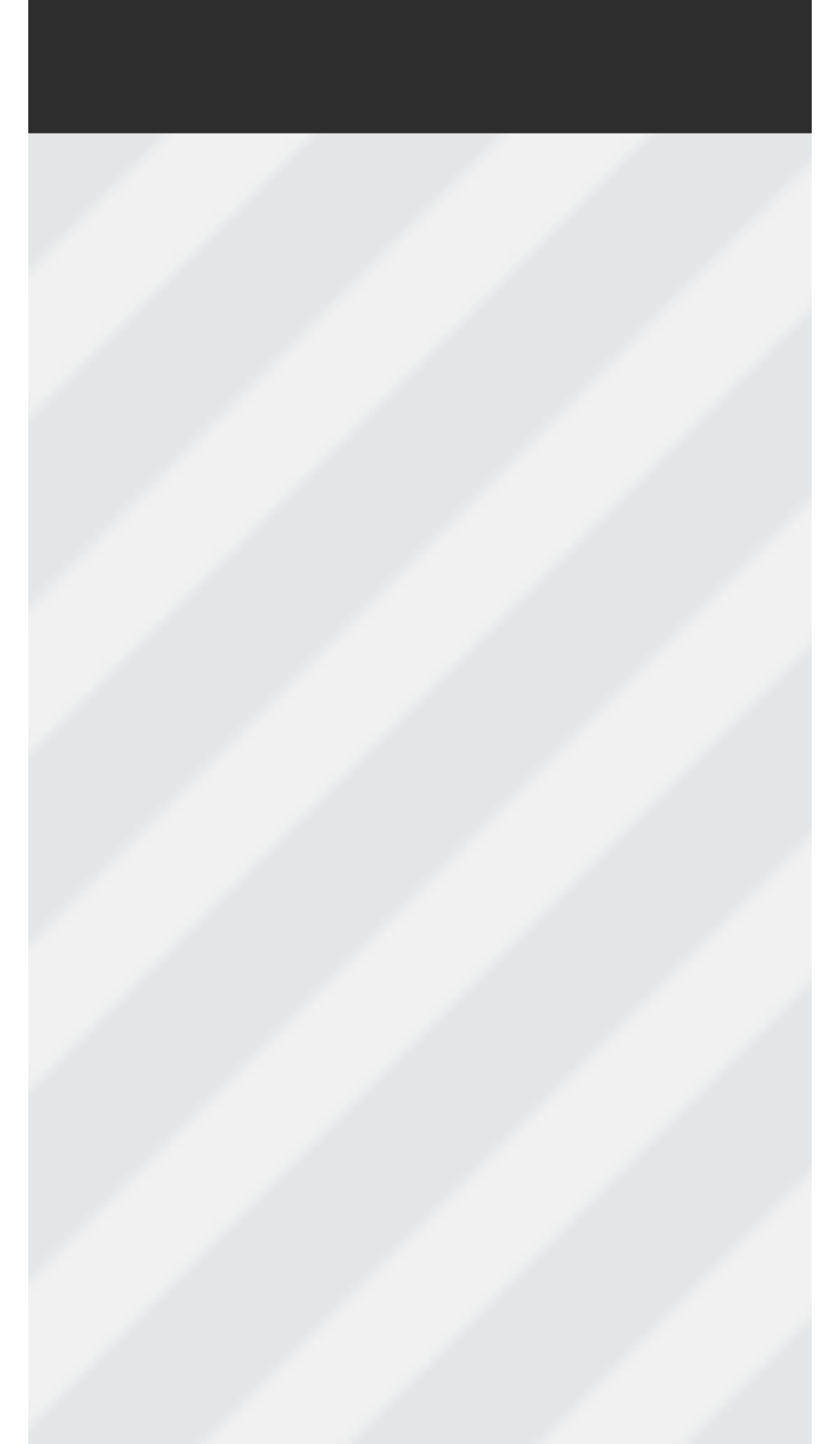
scroll to position [0, 0]
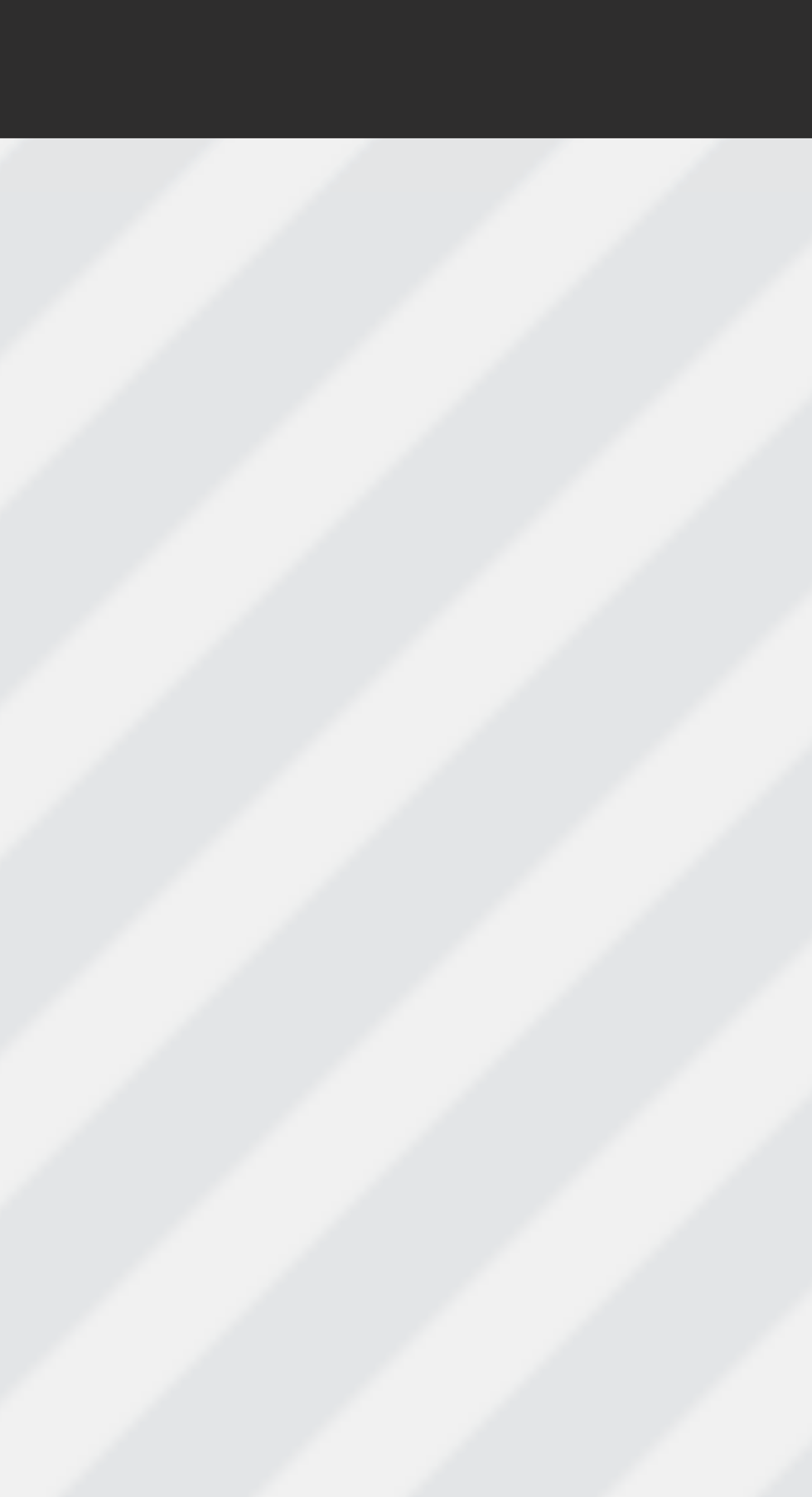
type textarea "N"
type input "N"
